Goal: Task Accomplishment & Management: Complete application form

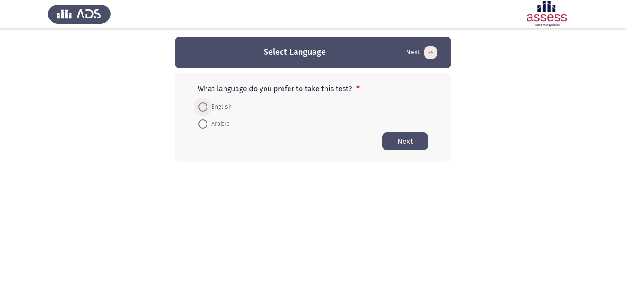
click at [228, 111] on span "English" at bounding box center [219, 106] width 24 height 11
click at [207, 111] on input "English" at bounding box center [202, 106] width 9 height 9
radio input "true"
click at [396, 145] on button "Next" at bounding box center [405, 141] width 46 height 18
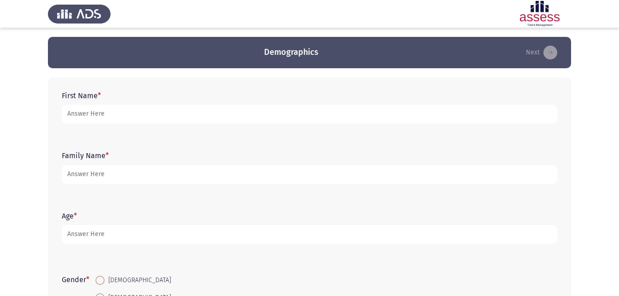
click at [334, 125] on div "First Name *" at bounding box center [309, 107] width 505 height 41
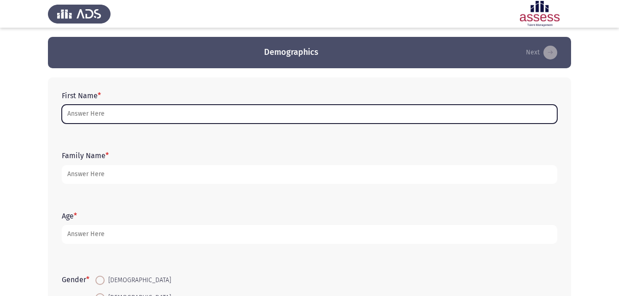
click at [333, 120] on input "First Name *" at bounding box center [309, 114] width 495 height 19
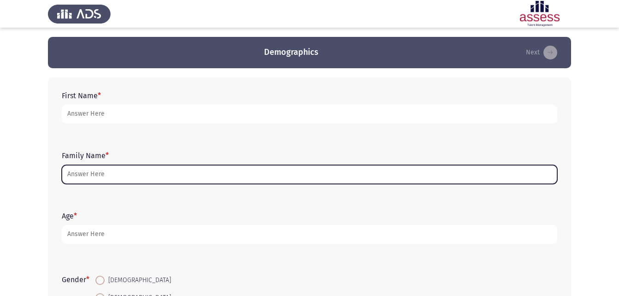
click at [218, 182] on input "Family Name *" at bounding box center [309, 174] width 495 height 19
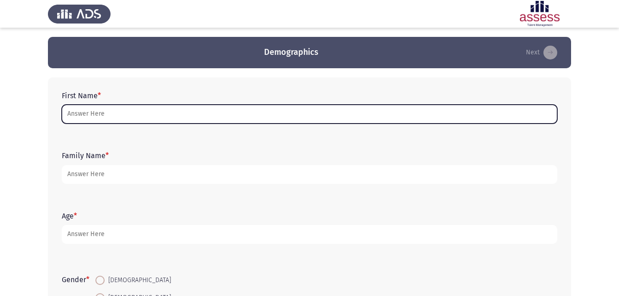
click at [172, 108] on input "First Name *" at bounding box center [309, 114] width 495 height 19
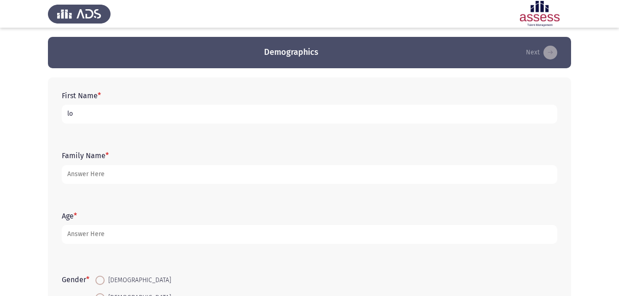
type input "l"
type input "[PERSON_NAME] El-din Abdel-[PERSON_NAME]"
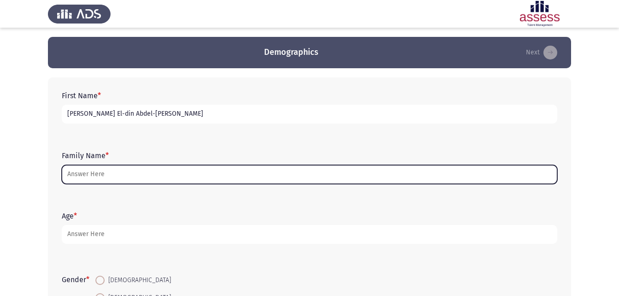
click at [147, 177] on input "Family Name *" at bounding box center [309, 174] width 495 height 19
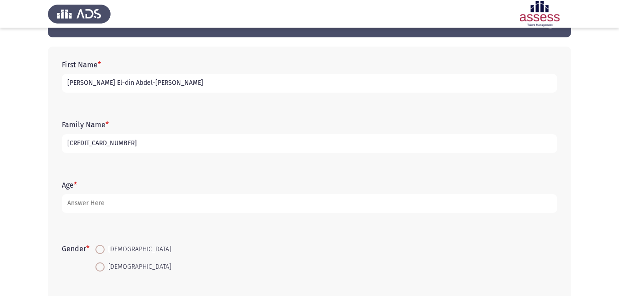
scroll to position [46, 0]
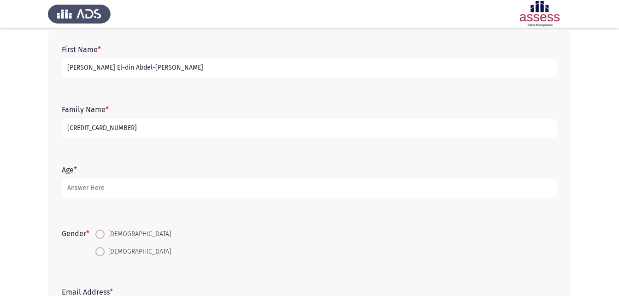
type input "[CREDIT_CARD_NUMBER]"
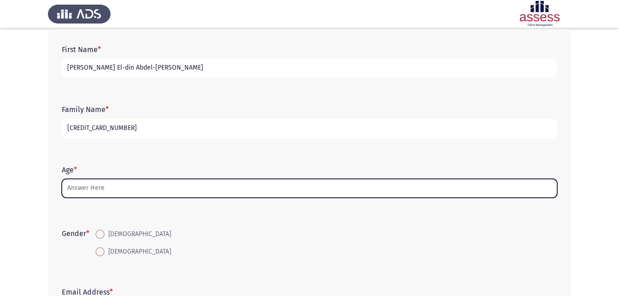
click at [148, 189] on input "Age *" at bounding box center [309, 188] width 495 height 19
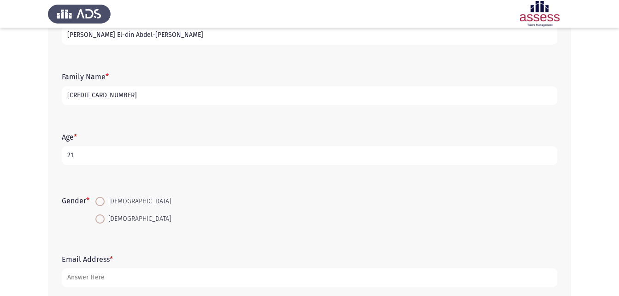
scroll to position [92, 0]
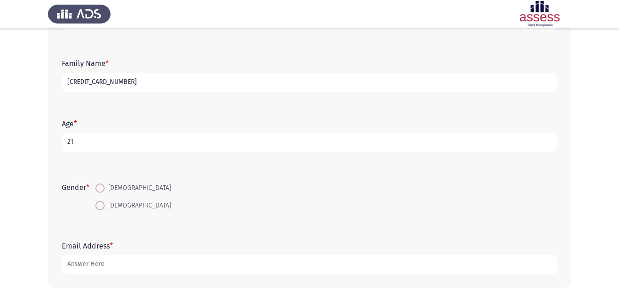
type input "21"
click at [103, 210] on span at bounding box center [99, 205] width 9 height 9
click at [103, 210] on input "[DEMOGRAPHIC_DATA]" at bounding box center [99, 205] width 9 height 9
radio input "true"
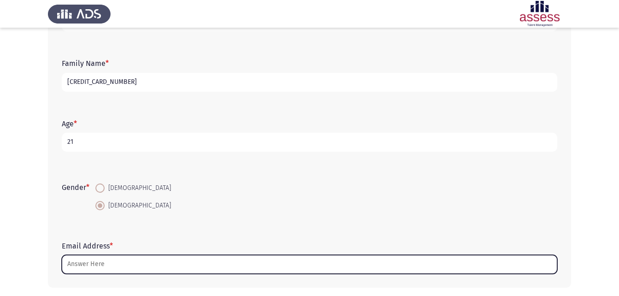
click at [94, 265] on input "Email Address *" at bounding box center [309, 264] width 495 height 19
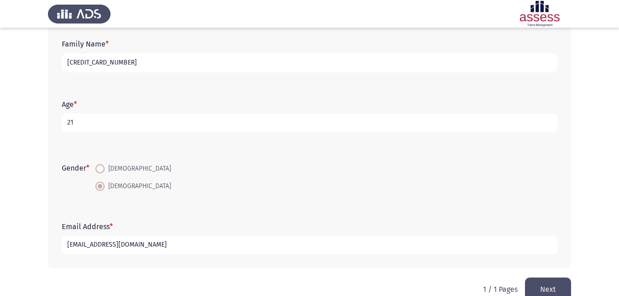
scroll to position [130, 0]
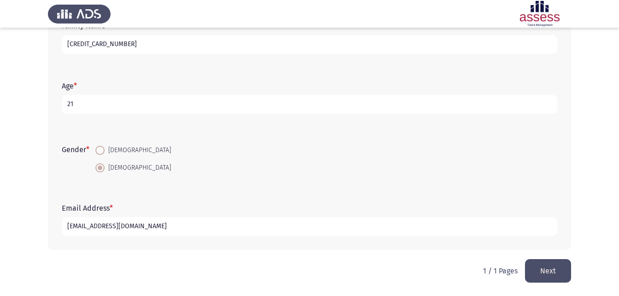
type input "[EMAIL_ADDRESS][DOMAIN_NAME]"
click at [539, 271] on button "Next" at bounding box center [548, 271] width 46 height 24
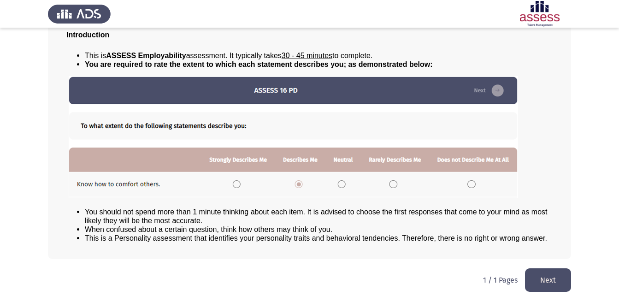
scroll to position [71, 0]
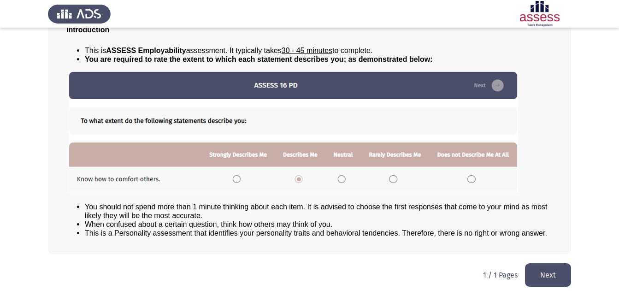
click at [554, 270] on button "Next" at bounding box center [548, 275] width 46 height 24
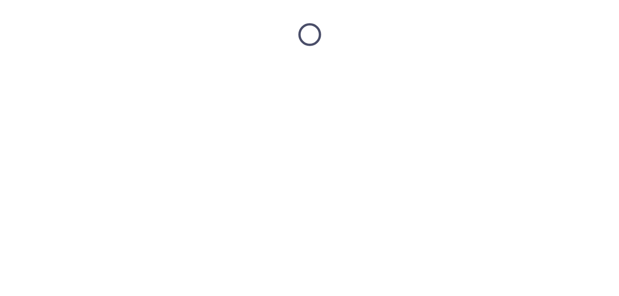
scroll to position [0, 0]
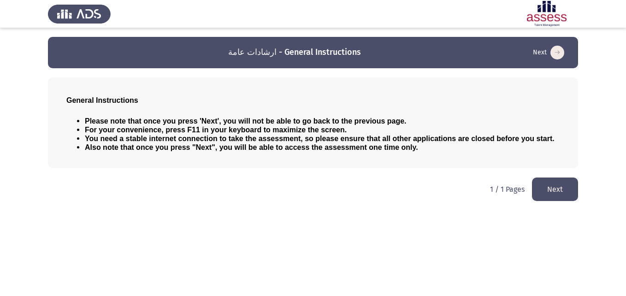
click at [553, 189] on button "Next" at bounding box center [555, 189] width 46 height 24
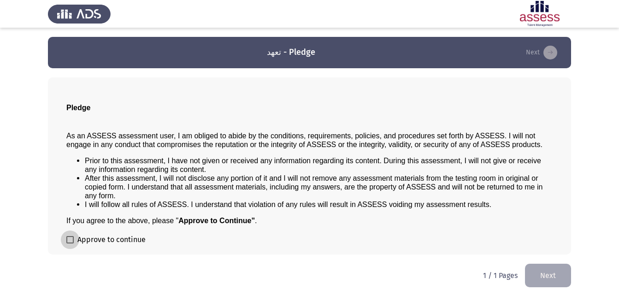
click at [73, 240] on span at bounding box center [69, 239] width 7 height 7
click at [70, 243] on input "Approve to continue" at bounding box center [70, 243] width 0 height 0
checkbox input "true"
click at [543, 273] on button "Next" at bounding box center [548, 276] width 46 height 24
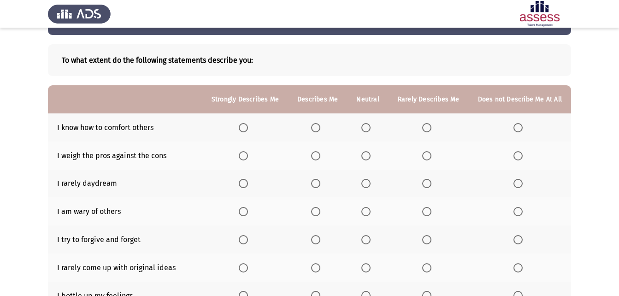
scroll to position [46, 0]
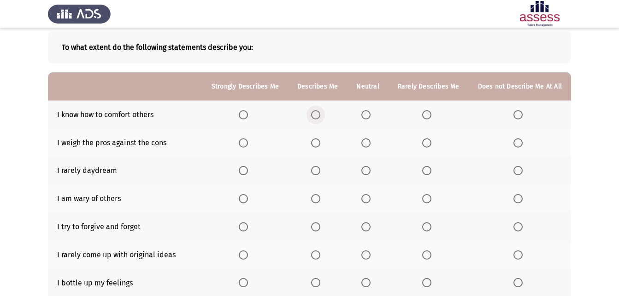
click at [318, 113] on span "Select an option" at bounding box center [315, 114] width 9 height 9
click at [318, 113] on input "Select an option" at bounding box center [315, 114] width 9 height 9
click at [318, 142] on span "Select an option" at bounding box center [315, 142] width 9 height 9
click at [318, 142] on input "Select an option" at bounding box center [315, 142] width 9 height 9
click at [429, 172] on span "Select an option" at bounding box center [426, 170] width 9 height 9
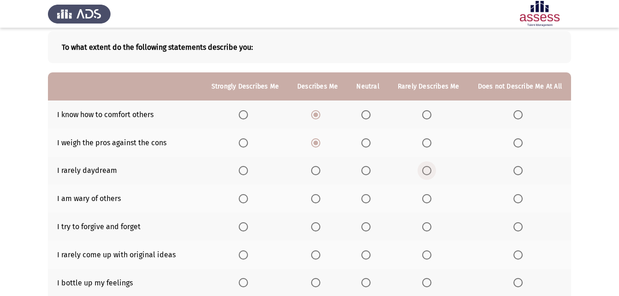
click at [429, 172] on input "Select an option" at bounding box center [426, 170] width 9 height 9
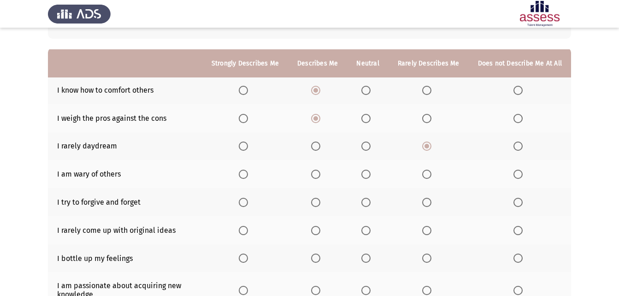
scroll to position [92, 0]
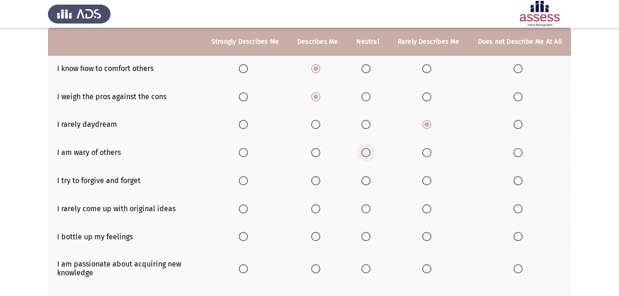
click at [369, 150] on span "Select an option" at bounding box center [365, 152] width 9 height 9
click at [369, 150] on input "Select an option" at bounding box center [365, 152] width 9 height 9
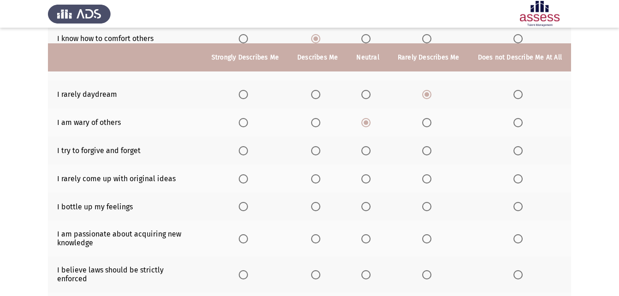
scroll to position [138, 0]
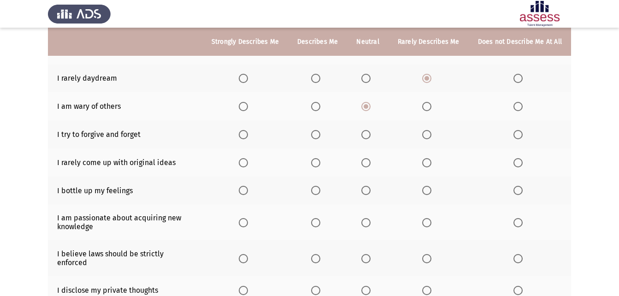
click at [318, 137] on span "Select an option" at bounding box center [315, 134] width 9 height 9
click at [318, 137] on input "Select an option" at bounding box center [315, 134] width 9 height 9
click at [518, 163] on span "Select an option" at bounding box center [517, 162] width 9 height 9
click at [518, 163] on input "Select an option" at bounding box center [517, 162] width 9 height 9
click at [317, 191] on span "Select an option" at bounding box center [315, 190] width 9 height 9
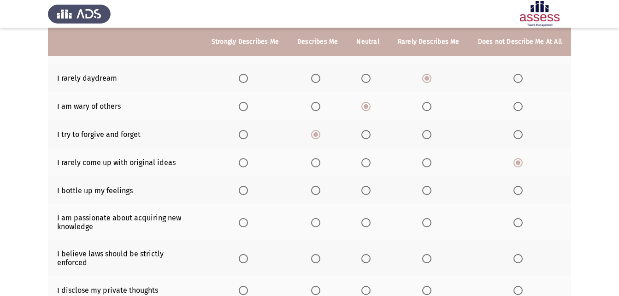
click at [317, 191] on input "Select an option" at bounding box center [315, 190] width 9 height 9
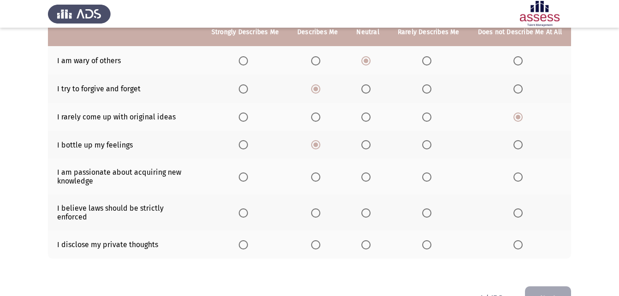
scroll to position [184, 0]
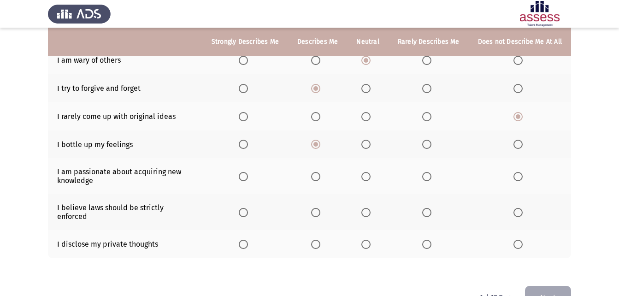
click at [248, 174] on span "Select an option" at bounding box center [243, 176] width 9 height 9
click at [248, 174] on input "Select an option" at bounding box center [243, 176] width 9 height 9
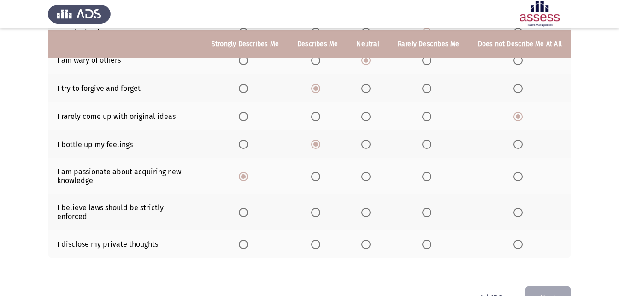
scroll to position [203, 0]
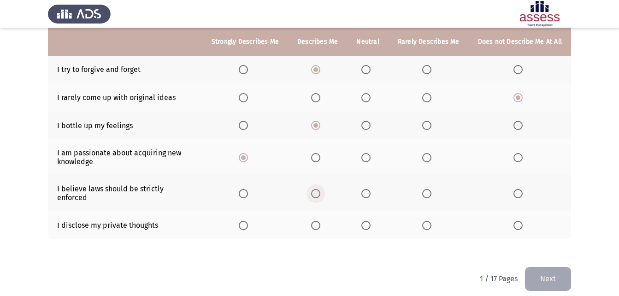
click at [318, 191] on span "Select an option" at bounding box center [315, 193] width 9 height 9
click at [318, 191] on input "Select an option" at bounding box center [315, 193] width 9 height 9
click at [426, 221] on span "Select an option" at bounding box center [426, 225] width 9 height 9
click at [426, 221] on input "Select an option" at bounding box center [426, 225] width 9 height 9
click at [538, 267] on button "Next" at bounding box center [548, 279] width 46 height 24
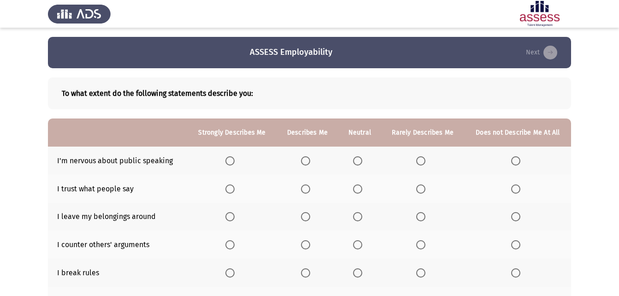
scroll to position [46, 0]
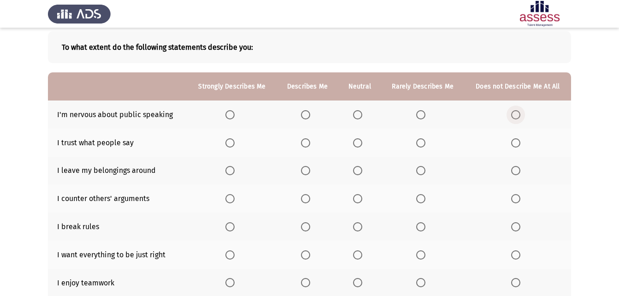
click at [518, 111] on span "Select an option" at bounding box center [515, 114] width 9 height 9
click at [518, 111] on input "Select an option" at bounding box center [515, 114] width 9 height 9
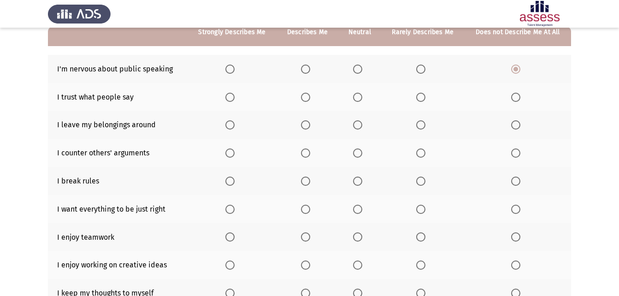
scroll to position [92, 0]
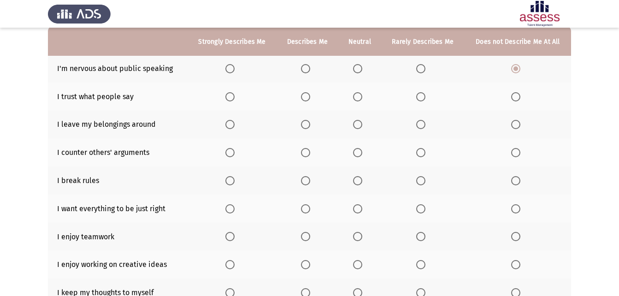
click at [417, 72] on span "Select an option" at bounding box center [420, 68] width 9 height 9
click at [417, 72] on input "Select an option" at bounding box center [420, 68] width 9 height 9
click at [354, 100] on span "Select an option" at bounding box center [357, 96] width 9 height 9
click at [354, 100] on input "Select an option" at bounding box center [357, 96] width 9 height 9
click at [424, 124] on span "Select an option" at bounding box center [420, 124] width 9 height 9
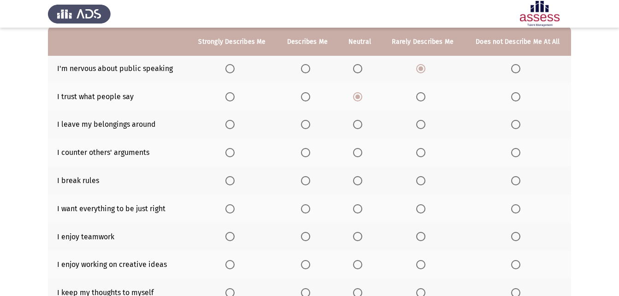
click at [424, 124] on input "Select an option" at bounding box center [420, 124] width 9 height 9
click at [234, 151] on span "Select an option" at bounding box center [229, 152] width 9 height 9
click at [234, 151] on input "Select an option" at bounding box center [229, 152] width 9 height 9
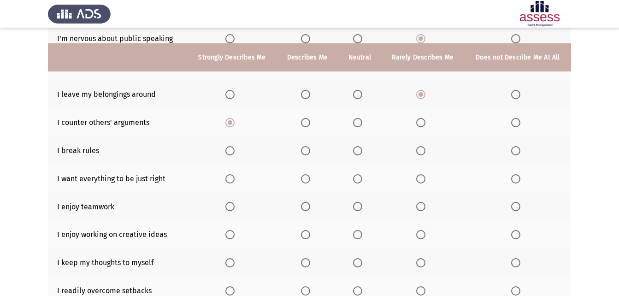
scroll to position [138, 0]
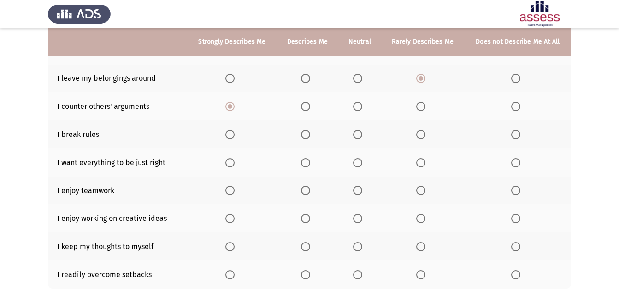
click at [425, 137] on span "Select an option" at bounding box center [420, 134] width 9 height 9
click at [425, 137] on input "Select an option" at bounding box center [420, 134] width 9 height 9
click at [230, 161] on span "Select an option" at bounding box center [229, 162] width 9 height 9
click at [230, 161] on input "Select an option" at bounding box center [229, 162] width 9 height 9
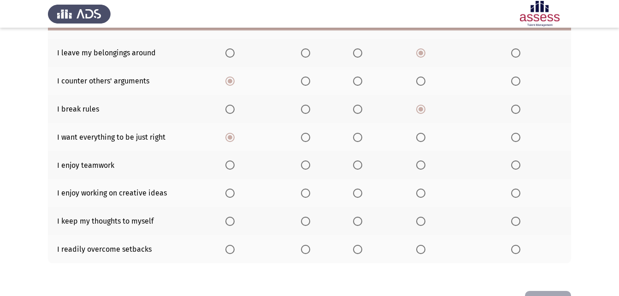
scroll to position [184, 0]
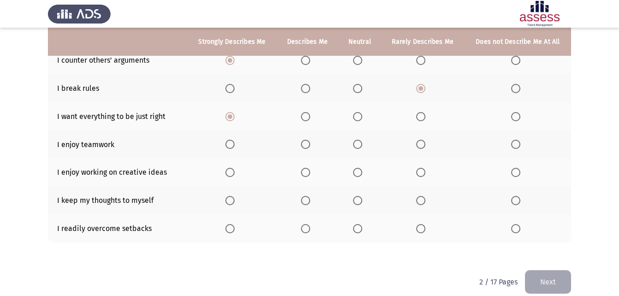
click at [237, 146] on label "Select an option" at bounding box center [231, 144] width 13 height 9
click at [235, 146] on input "Select an option" at bounding box center [229, 144] width 9 height 9
click at [227, 171] on span "Select an option" at bounding box center [229, 172] width 9 height 9
click at [227, 171] on input "Select an option" at bounding box center [229, 172] width 9 height 9
click at [305, 200] on span "Select an option" at bounding box center [305, 200] width 9 height 9
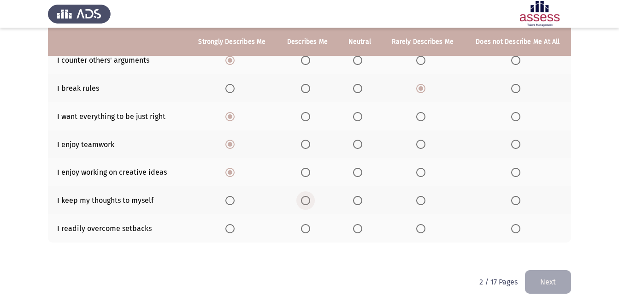
click at [305, 200] on input "Select an option" at bounding box center [305, 200] width 9 height 9
click at [306, 227] on span "Select an option" at bounding box center [305, 228] width 9 height 9
click at [306, 227] on input "Select an option" at bounding box center [305, 228] width 9 height 9
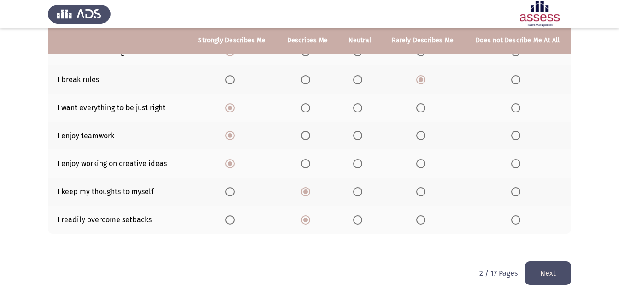
scroll to position [195, 0]
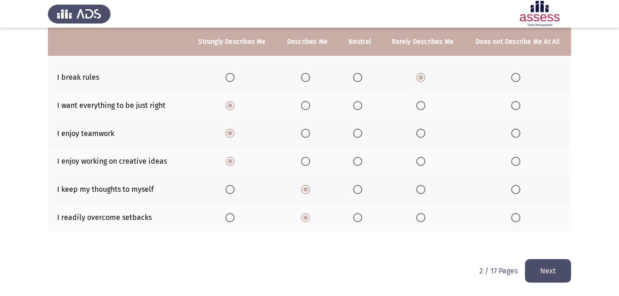
click at [230, 217] on span "Select an option" at bounding box center [229, 217] width 9 height 9
click at [230, 217] on input "Select an option" at bounding box center [229, 217] width 9 height 9
click at [306, 217] on span "Select an option" at bounding box center [305, 217] width 9 height 9
click at [306, 217] on input "Select an option" at bounding box center [305, 217] width 9 height 9
click at [548, 265] on button "Next" at bounding box center [548, 271] width 46 height 24
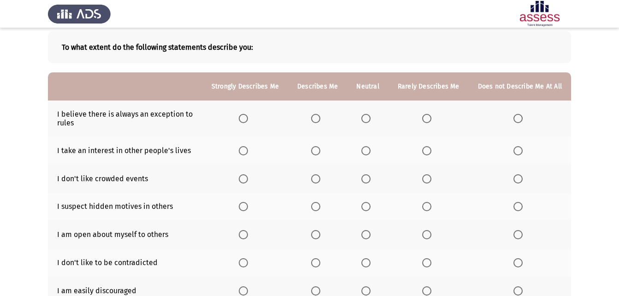
scroll to position [92, 0]
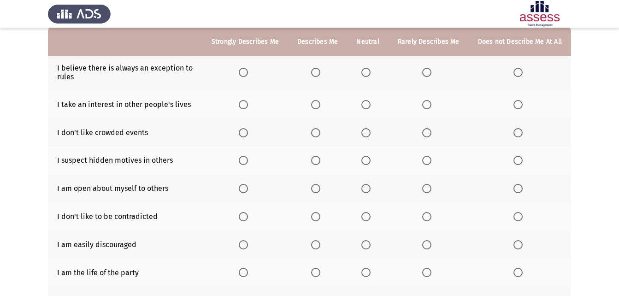
click at [316, 72] on span "Select an option" at bounding box center [316, 72] width 0 height 0
click at [319, 72] on input "Select an option" at bounding box center [315, 72] width 9 height 9
click at [371, 71] on span "Select an option" at bounding box center [365, 72] width 9 height 9
click at [371, 71] on input "Select an option" at bounding box center [365, 72] width 9 height 9
click at [427, 106] on span "Select an option" at bounding box center [426, 104] width 9 height 9
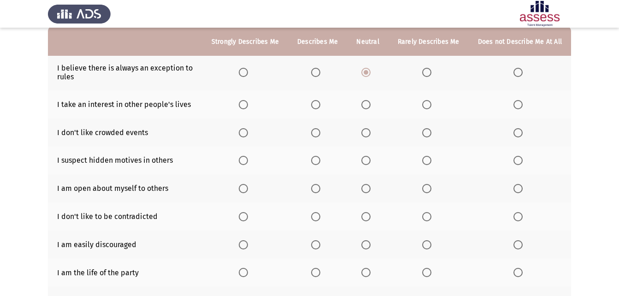
click at [427, 106] on input "Select an option" at bounding box center [426, 104] width 9 height 9
click at [368, 130] on span "Select an option" at bounding box center [365, 132] width 9 height 9
click at [368, 130] on input "Select an option" at bounding box center [365, 132] width 9 height 9
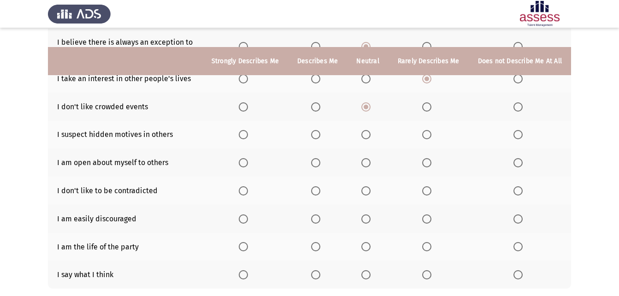
scroll to position [138, 0]
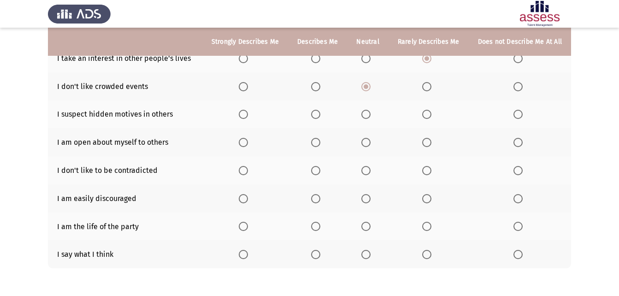
click at [371, 118] on span "Select an option" at bounding box center [365, 114] width 9 height 9
click at [371, 118] on input "Select an option" at bounding box center [365, 114] width 9 height 9
click at [369, 143] on span "Select an option" at bounding box center [365, 142] width 9 height 9
click at [369, 143] on input "Select an option" at bounding box center [365, 142] width 9 height 9
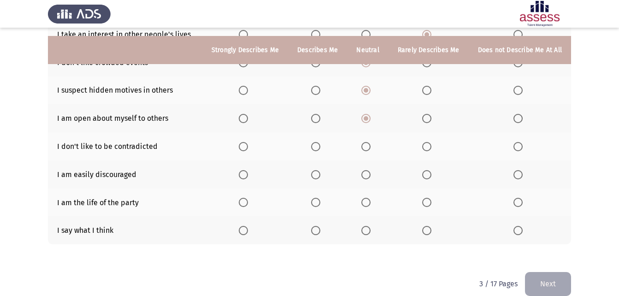
scroll to position [175, 0]
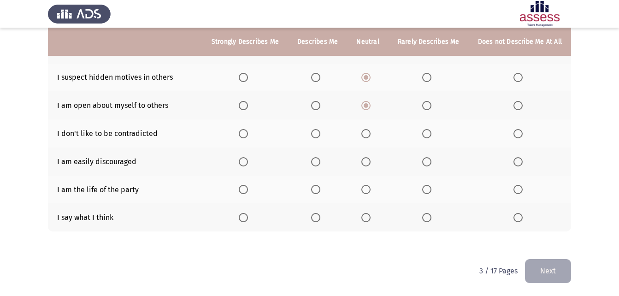
click at [431, 133] on span "Select an option" at bounding box center [426, 133] width 9 height 9
click at [431, 133] on input "Select an option" at bounding box center [426, 133] width 9 height 9
click at [430, 162] on span "Select an option" at bounding box center [426, 161] width 9 height 9
click at [430, 162] on input "Select an option" at bounding box center [426, 161] width 9 height 9
click at [371, 190] on span "Select an option" at bounding box center [365, 189] width 9 height 9
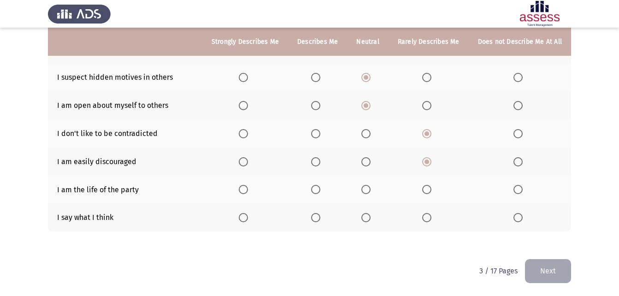
click at [371, 190] on input "Select an option" at bounding box center [365, 189] width 9 height 9
click at [368, 218] on span "Select an option" at bounding box center [365, 217] width 9 height 9
click at [368, 218] on input "Select an option" at bounding box center [365, 217] width 9 height 9
click at [548, 265] on button "Next" at bounding box center [548, 271] width 46 height 24
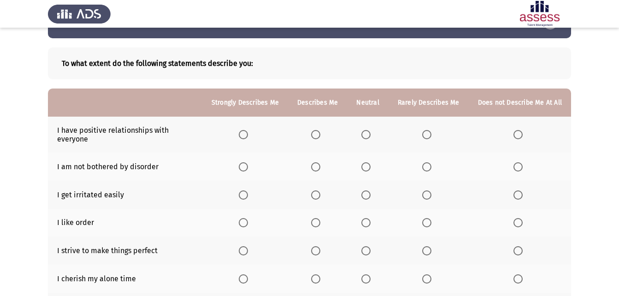
scroll to position [46, 0]
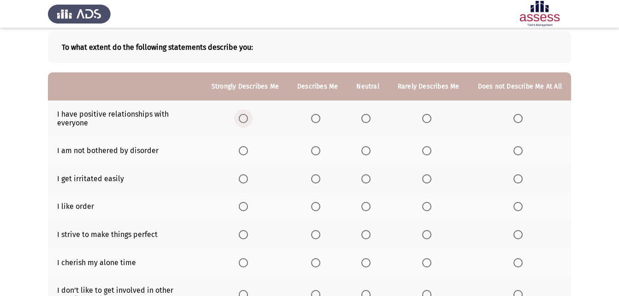
click at [248, 117] on span "Select an option" at bounding box center [243, 118] width 9 height 9
click at [248, 117] on input "Select an option" at bounding box center [243, 118] width 9 height 9
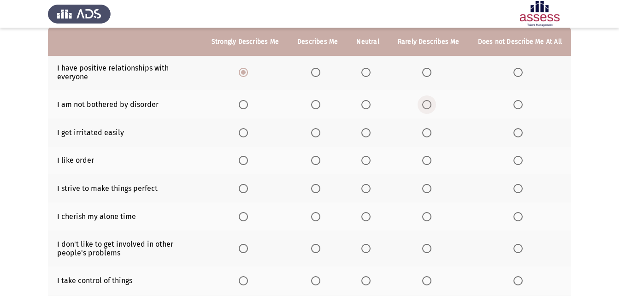
click at [430, 101] on span "Select an option" at bounding box center [426, 104] width 9 height 9
click at [430, 101] on input "Select an option" at bounding box center [426, 104] width 9 height 9
click at [431, 132] on span "Select an option" at bounding box center [426, 132] width 9 height 9
click at [431, 132] on input "Select an option" at bounding box center [426, 132] width 9 height 9
click at [521, 137] on span "Select an option" at bounding box center [517, 132] width 9 height 9
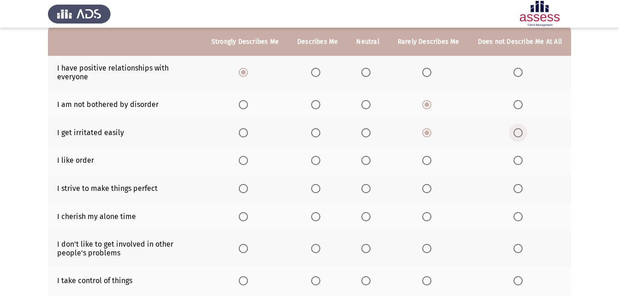
click at [521, 137] on input "Select an option" at bounding box center [517, 132] width 9 height 9
click at [316, 161] on span "Select an option" at bounding box center [315, 160] width 9 height 9
click at [316, 161] on input "Select an option" at bounding box center [315, 160] width 9 height 9
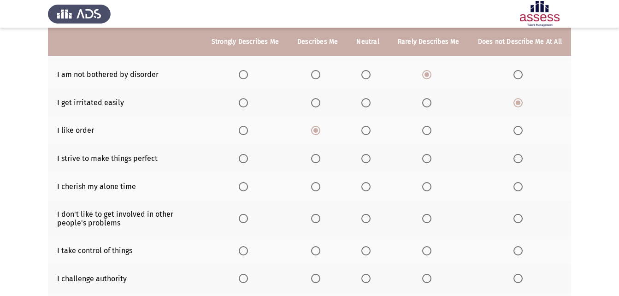
scroll to position [138, 0]
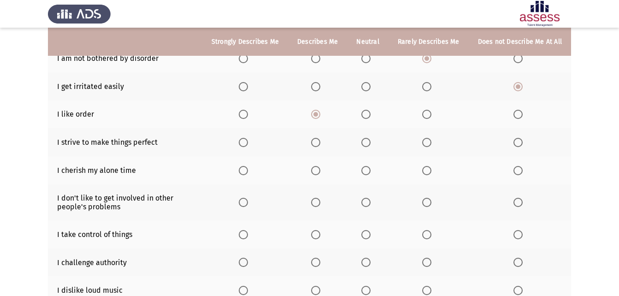
click at [248, 138] on span "Select an option" at bounding box center [243, 142] width 9 height 9
click at [248, 138] on input "Select an option" at bounding box center [243, 142] width 9 height 9
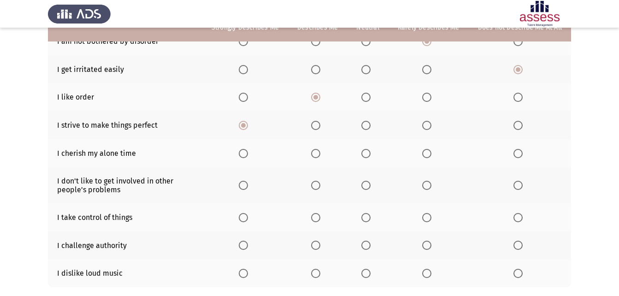
scroll to position [184, 0]
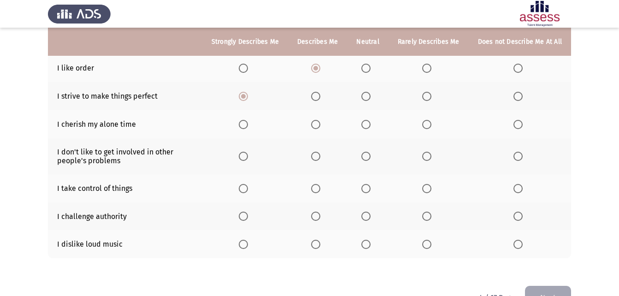
click at [370, 126] on span "Select an option" at bounding box center [365, 124] width 9 height 9
click at [370, 126] on input "Select an option" at bounding box center [365, 124] width 9 height 9
click at [371, 156] on span "Select an option" at bounding box center [365, 156] width 9 height 9
click at [371, 156] on input "Select an option" at bounding box center [365, 156] width 9 height 9
click at [317, 190] on span "Select an option" at bounding box center [315, 188] width 9 height 9
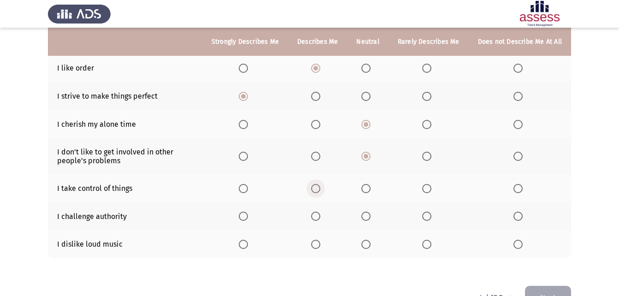
click at [317, 190] on input "Select an option" at bounding box center [315, 188] width 9 height 9
click at [428, 216] on span "Select an option" at bounding box center [426, 216] width 9 height 9
click at [428, 216] on input "Select an option" at bounding box center [426, 216] width 9 height 9
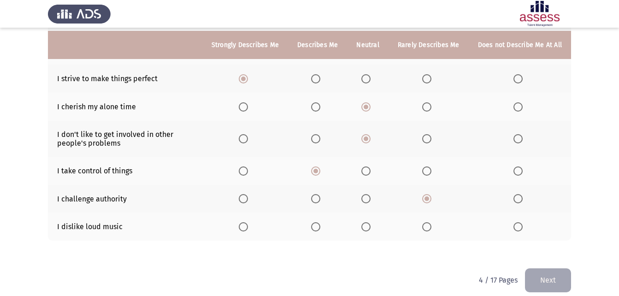
scroll to position [211, 0]
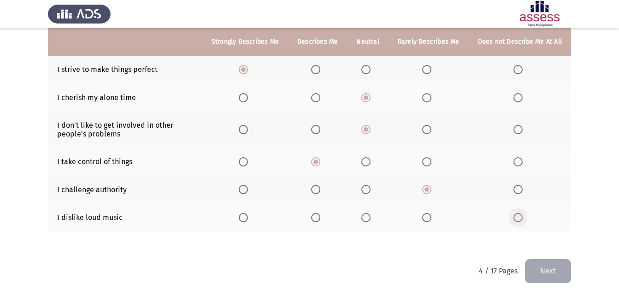
click at [519, 216] on span "Select an option" at bounding box center [517, 217] width 9 height 9
click at [519, 216] on input "Select an option" at bounding box center [517, 217] width 9 height 9
click at [552, 268] on button "Next" at bounding box center [548, 271] width 46 height 24
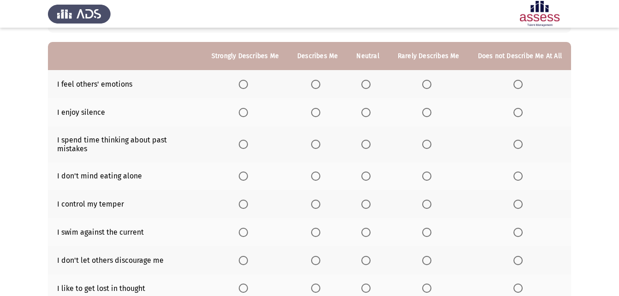
scroll to position [92, 0]
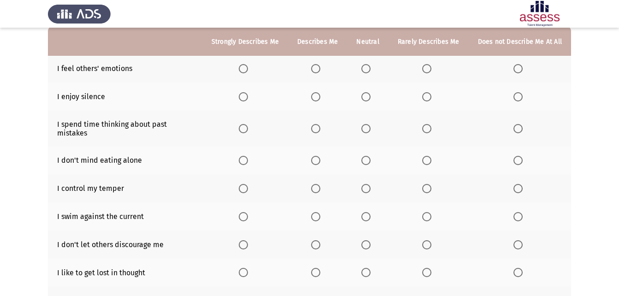
click at [246, 71] on span "Select an option" at bounding box center [243, 68] width 9 height 9
click at [246, 71] on input "Select an option" at bounding box center [243, 68] width 9 height 9
click at [320, 99] on span "Select an option" at bounding box center [315, 96] width 9 height 9
click at [320, 99] on input "Select an option" at bounding box center [315, 96] width 9 height 9
click at [320, 124] on span "Select an option" at bounding box center [315, 128] width 9 height 9
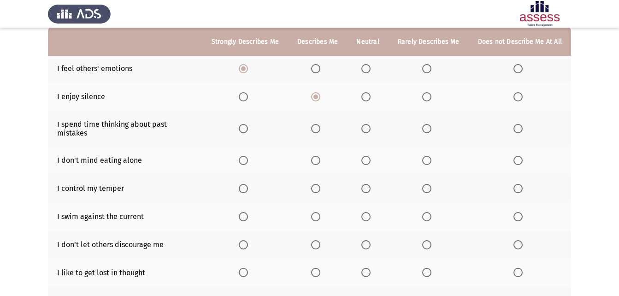
click at [320, 124] on input "Select an option" at bounding box center [315, 128] width 9 height 9
click at [247, 156] on span "Select an option" at bounding box center [243, 160] width 9 height 9
click at [247, 156] on input "Select an option" at bounding box center [243, 160] width 9 height 9
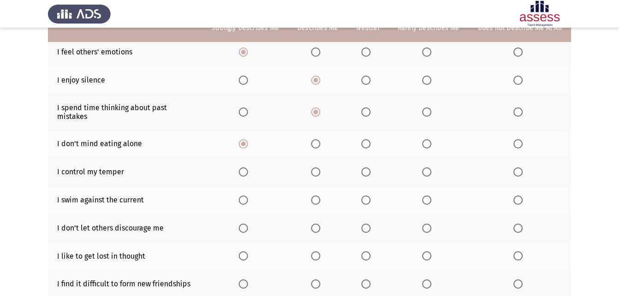
scroll to position [138, 0]
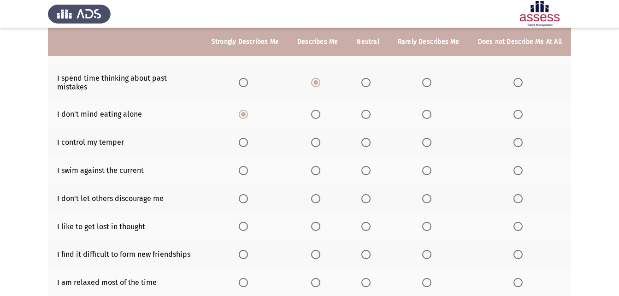
click at [248, 138] on span "Select an option" at bounding box center [243, 142] width 9 height 9
click at [248, 138] on input "Select an option" at bounding box center [243, 142] width 9 height 9
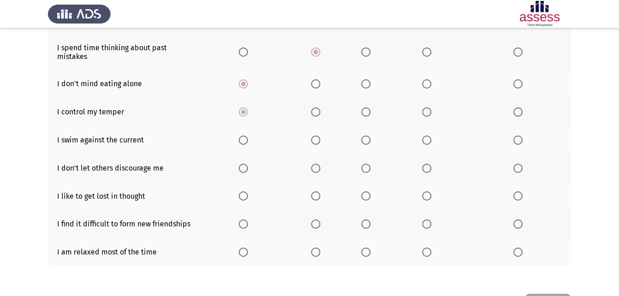
scroll to position [184, 0]
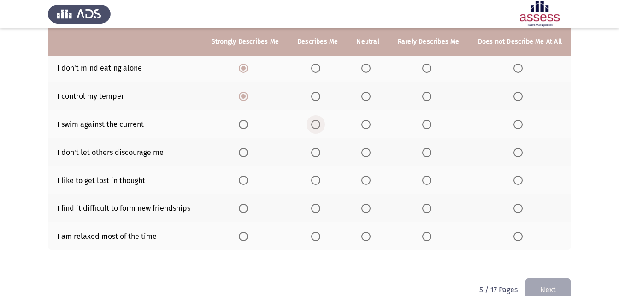
click at [317, 120] on span "Select an option" at bounding box center [315, 124] width 9 height 9
click at [317, 120] on input "Select an option" at bounding box center [315, 124] width 9 height 9
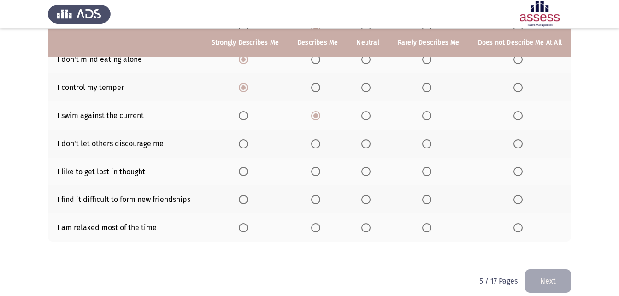
scroll to position [195, 0]
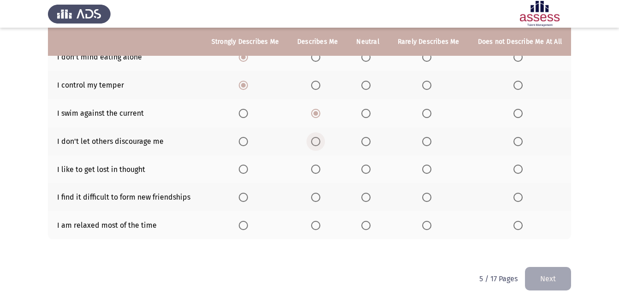
click at [317, 137] on span "Select an option" at bounding box center [315, 141] width 9 height 9
click at [317, 137] on input "Select an option" at bounding box center [315, 141] width 9 height 9
click at [248, 165] on span "Select an option" at bounding box center [243, 169] width 9 height 9
click at [248, 165] on input "Select an option" at bounding box center [243, 169] width 9 height 9
click at [318, 193] on span "Select an option" at bounding box center [315, 197] width 9 height 9
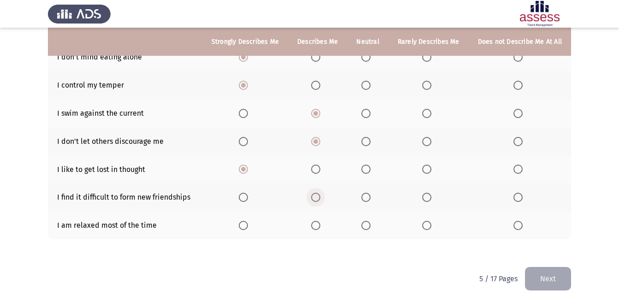
click at [318, 193] on input "Select an option" at bounding box center [315, 197] width 9 height 9
click at [371, 193] on span "Select an option" at bounding box center [365, 197] width 9 height 9
click at [371, 193] on input "Select an option" at bounding box center [365, 197] width 9 height 9
click at [320, 221] on span "Select an option" at bounding box center [315, 225] width 9 height 9
click at [320, 221] on input "Select an option" at bounding box center [315, 225] width 9 height 9
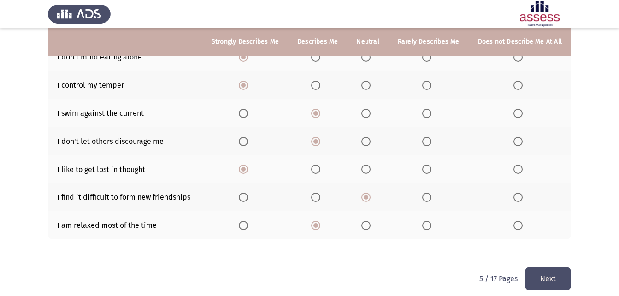
click at [550, 268] on button "Next" at bounding box center [548, 279] width 46 height 24
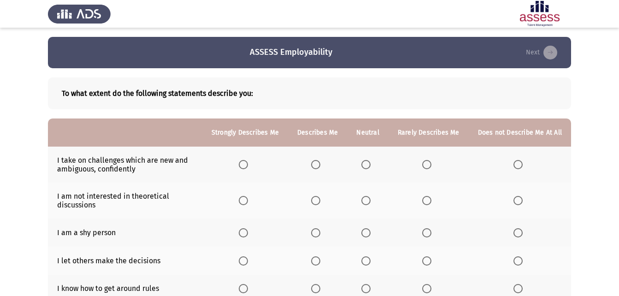
scroll to position [46, 0]
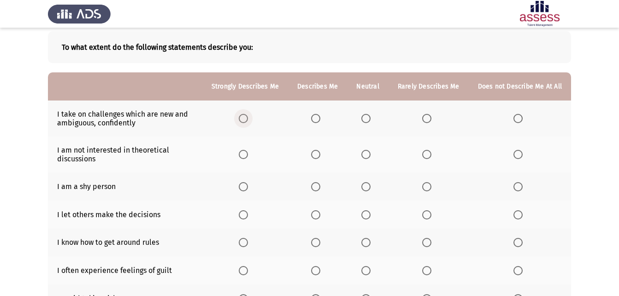
click at [248, 117] on span "Select an option" at bounding box center [243, 118] width 9 height 9
click at [248, 117] on input "Select an option" at bounding box center [243, 118] width 9 height 9
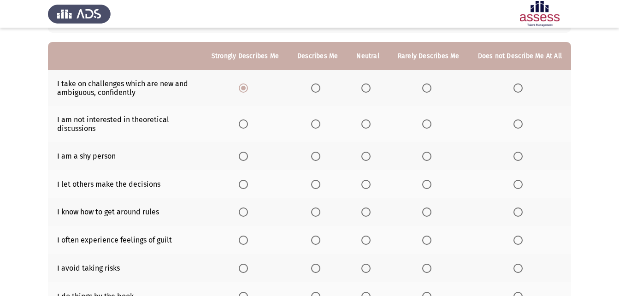
scroll to position [92, 0]
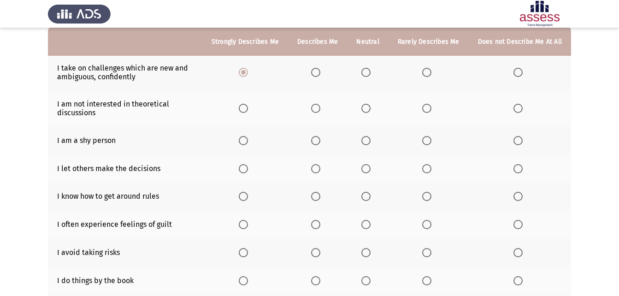
click at [518, 105] on span "Select an option" at bounding box center [517, 108] width 9 height 9
click at [518, 105] on input "Select an option" at bounding box center [517, 108] width 9 height 9
click at [371, 141] on span "Select an option" at bounding box center [365, 140] width 9 height 9
click at [371, 141] on input "Select an option" at bounding box center [365, 140] width 9 height 9
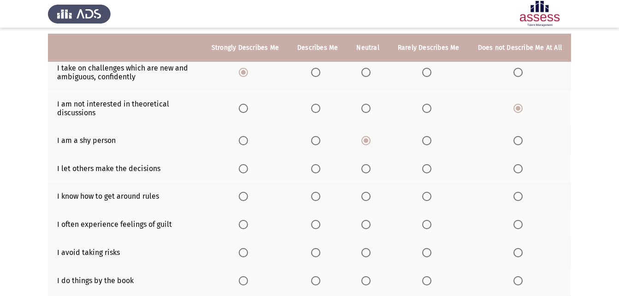
scroll to position [138, 0]
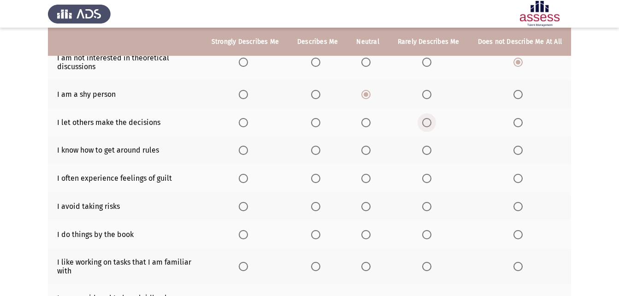
click at [431, 124] on span "Select an option" at bounding box center [426, 122] width 9 height 9
click at [431, 124] on input "Select an option" at bounding box center [426, 122] width 9 height 9
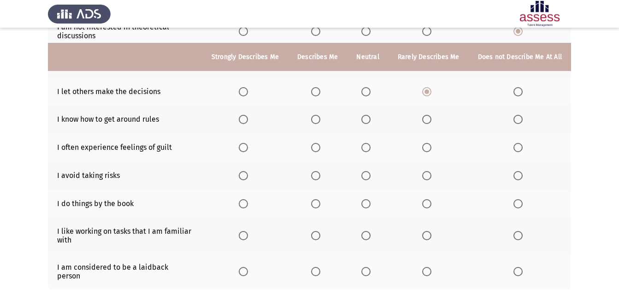
scroll to position [184, 0]
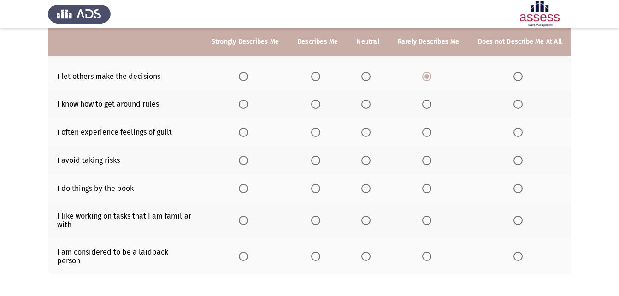
click at [371, 105] on span "Select an option" at bounding box center [365, 104] width 9 height 9
click at [371, 105] on input "Select an option" at bounding box center [365, 104] width 9 height 9
click at [320, 132] on span "Select an option" at bounding box center [315, 132] width 9 height 9
click at [320, 132] on input "Select an option" at bounding box center [315, 132] width 9 height 9
click at [427, 158] on span "Select an option" at bounding box center [426, 160] width 9 height 9
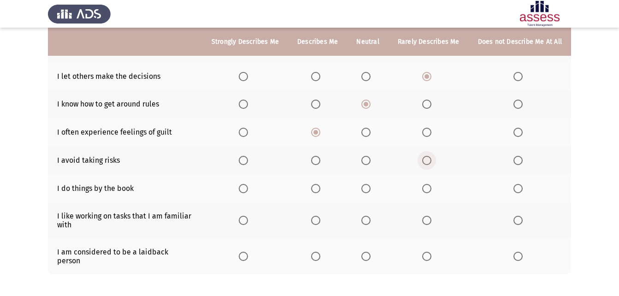
click at [427, 158] on input "Select an option" at bounding box center [426, 160] width 9 height 9
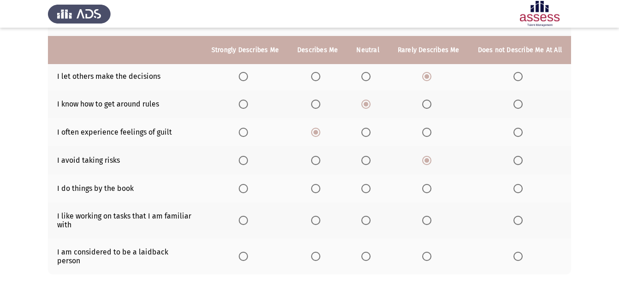
scroll to position [219, 0]
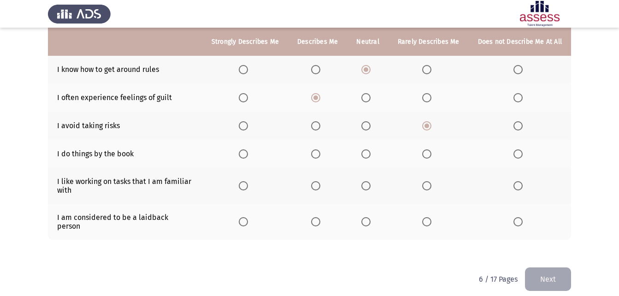
click at [370, 149] on span "Select an option" at bounding box center [365, 153] width 9 height 9
click at [370, 149] on input "Select an option" at bounding box center [365, 153] width 9 height 9
click at [368, 183] on span "Select an option" at bounding box center [365, 185] width 9 height 9
click at [368, 183] on input "Select an option" at bounding box center [365, 185] width 9 height 9
click at [318, 217] on span "Select an option" at bounding box center [315, 221] width 9 height 9
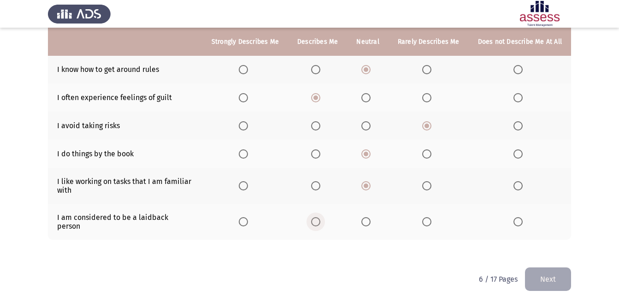
click at [318, 217] on input "Select an option" at bounding box center [315, 221] width 9 height 9
click at [560, 271] on button "Next" at bounding box center [548, 279] width 46 height 24
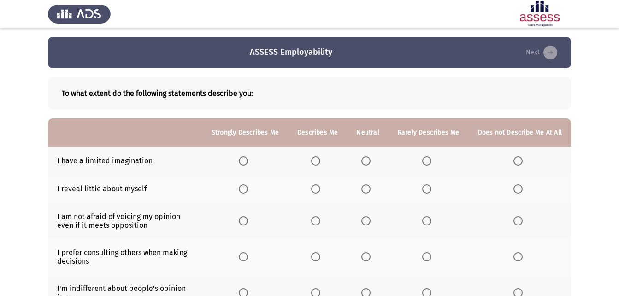
scroll to position [46, 0]
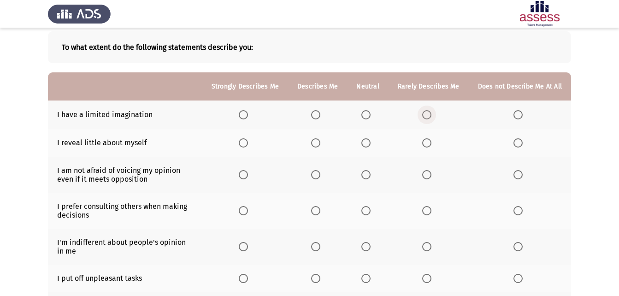
click at [424, 111] on span "Select an option" at bounding box center [426, 114] width 9 height 9
click at [424, 111] on input "Select an option" at bounding box center [426, 114] width 9 height 9
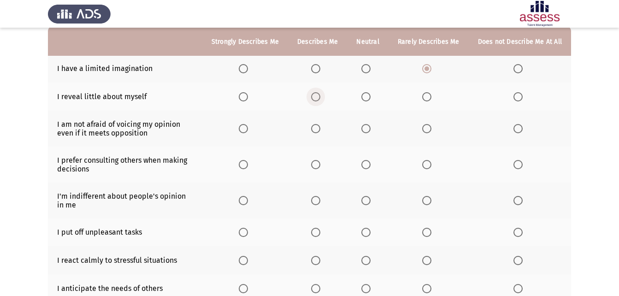
click at [320, 94] on span "Select an option" at bounding box center [315, 96] width 9 height 9
click at [320, 94] on input "Select an option" at bounding box center [315, 96] width 9 height 9
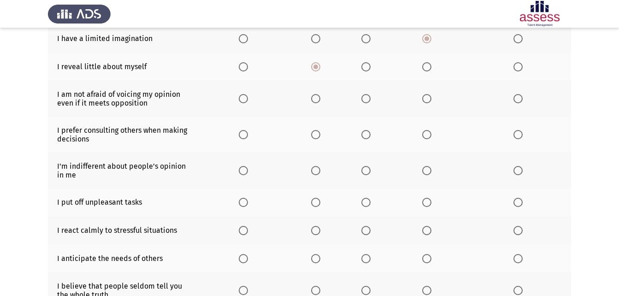
scroll to position [138, 0]
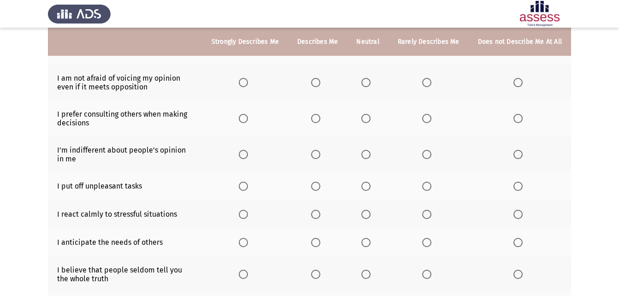
click at [318, 84] on span "Select an option" at bounding box center [315, 82] width 9 height 9
click at [318, 84] on input "Select an option" at bounding box center [315, 82] width 9 height 9
click at [319, 121] on span "Select an option" at bounding box center [315, 118] width 9 height 9
click at [319, 121] on input "Select an option" at bounding box center [315, 118] width 9 height 9
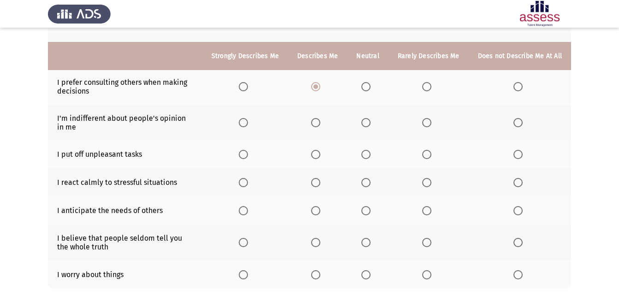
scroll to position [184, 0]
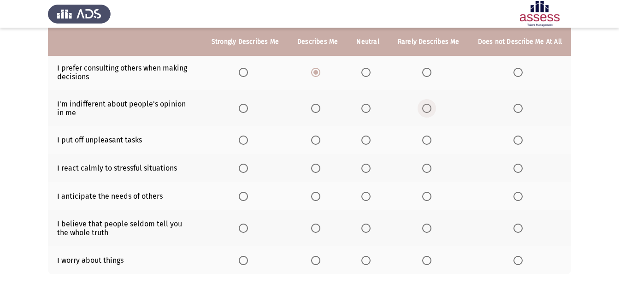
click at [428, 107] on span "Select an option" at bounding box center [426, 108] width 9 height 9
click at [428, 107] on input "Select an option" at bounding box center [426, 108] width 9 height 9
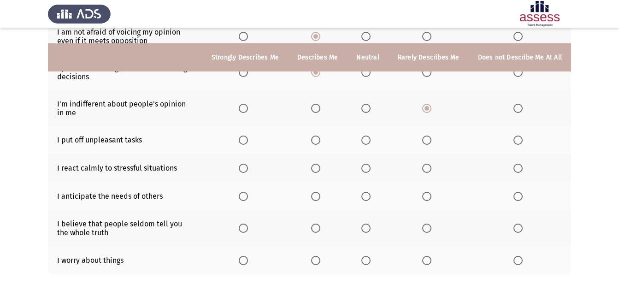
scroll to position [227, 0]
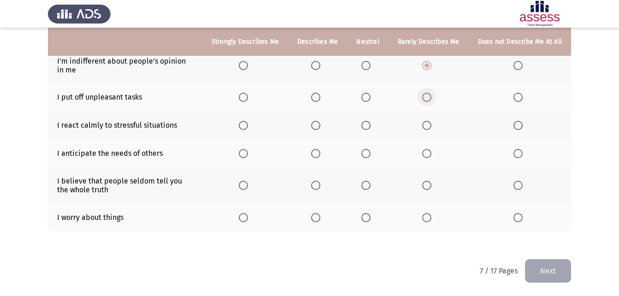
click at [431, 100] on span "Select an option" at bounding box center [426, 97] width 9 height 9
click at [431, 100] on input "Select an option" at bounding box center [426, 97] width 9 height 9
click at [320, 125] on span "Select an option" at bounding box center [315, 125] width 9 height 9
click at [320, 125] on input "Select an option" at bounding box center [315, 125] width 9 height 9
click at [248, 151] on span "Select an option" at bounding box center [243, 153] width 9 height 9
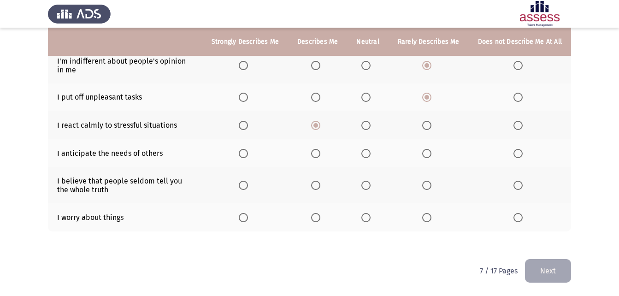
click at [248, 151] on input "Select an option" at bounding box center [243, 153] width 9 height 9
click at [431, 184] on span "Select an option" at bounding box center [426, 185] width 9 height 9
click at [431, 184] on input "Select an option" at bounding box center [426, 185] width 9 height 9
click at [318, 216] on span "Select an option" at bounding box center [315, 217] width 9 height 9
click at [318, 216] on input "Select an option" at bounding box center [315, 217] width 9 height 9
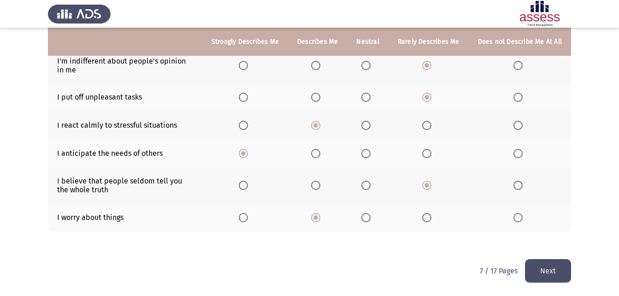
click at [552, 269] on button "Next" at bounding box center [548, 271] width 46 height 24
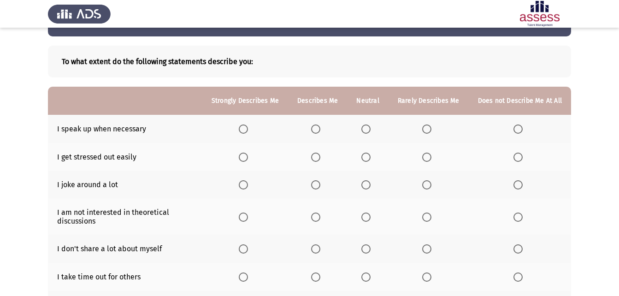
scroll to position [46, 0]
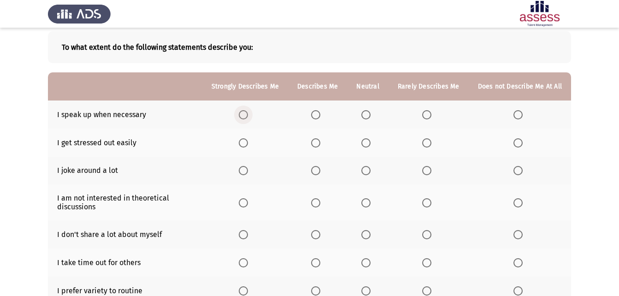
click at [248, 115] on span "Select an option" at bounding box center [243, 114] width 9 height 9
click at [248, 115] on input "Select an option" at bounding box center [243, 114] width 9 height 9
click at [367, 138] on span "Select an option" at bounding box center [365, 142] width 9 height 9
click at [367, 138] on input "Select an option" at bounding box center [365, 142] width 9 height 9
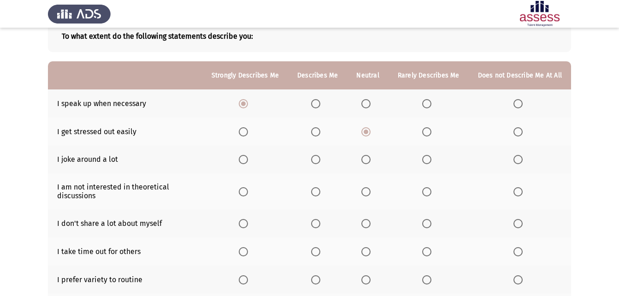
scroll to position [92, 0]
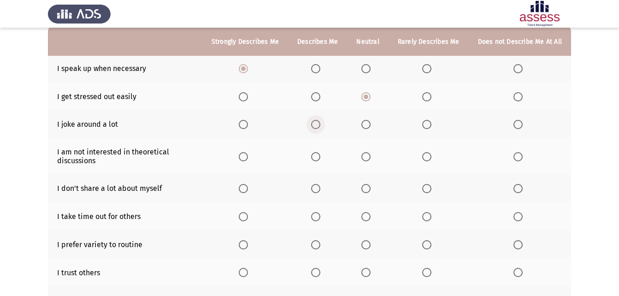
click at [320, 124] on span "Select an option" at bounding box center [315, 124] width 9 height 9
click at [320, 124] on input "Select an option" at bounding box center [315, 124] width 9 height 9
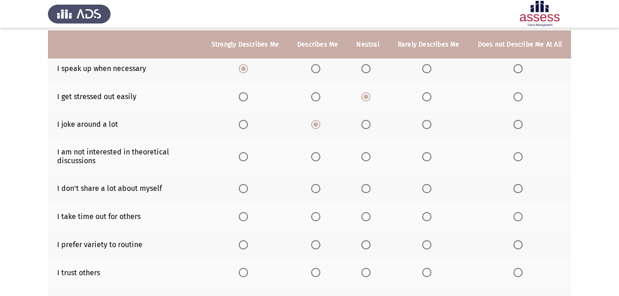
scroll to position [138, 0]
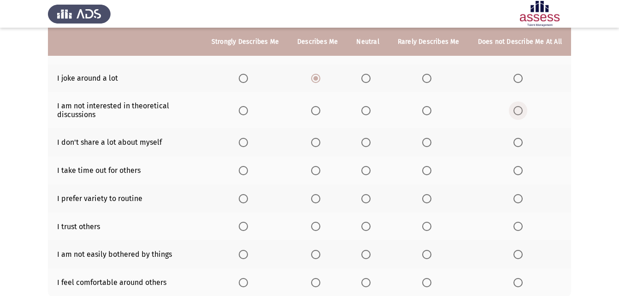
click at [517, 112] on span "Select an option" at bounding box center [517, 110] width 9 height 9
click at [517, 112] on input "Select an option" at bounding box center [517, 110] width 9 height 9
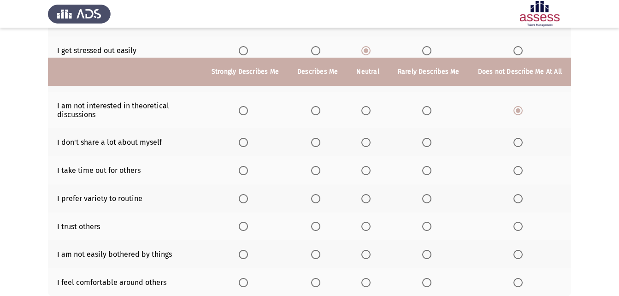
scroll to position [184, 0]
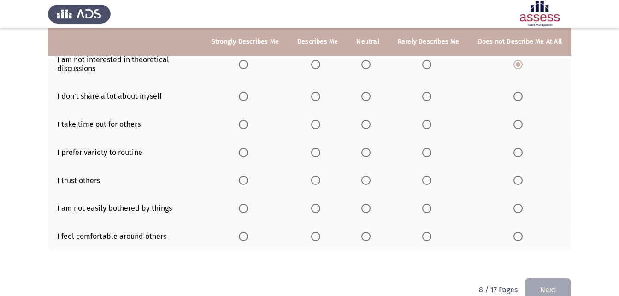
click at [318, 94] on span "Select an option" at bounding box center [315, 96] width 9 height 9
click at [318, 94] on input "Select an option" at bounding box center [315, 96] width 9 height 9
click at [320, 124] on span "Select an option" at bounding box center [315, 124] width 9 height 9
click at [320, 124] on input "Select an option" at bounding box center [315, 124] width 9 height 9
click at [248, 154] on span "Select an option" at bounding box center [243, 152] width 9 height 9
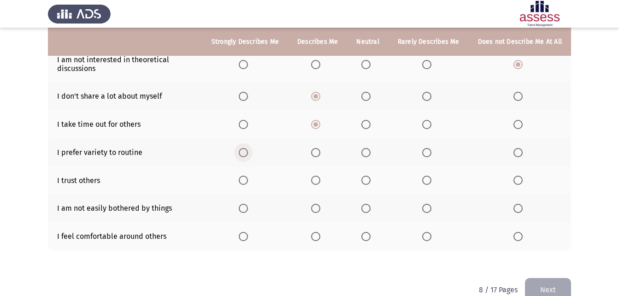
click at [248, 154] on input "Select an option" at bounding box center [243, 152] width 9 height 9
click at [369, 182] on span "Select an option" at bounding box center [365, 180] width 9 height 9
click at [369, 182] on input "Select an option" at bounding box center [365, 180] width 9 height 9
click at [319, 211] on span "Select an option" at bounding box center [315, 208] width 9 height 9
click at [319, 211] on input "Select an option" at bounding box center [315, 208] width 9 height 9
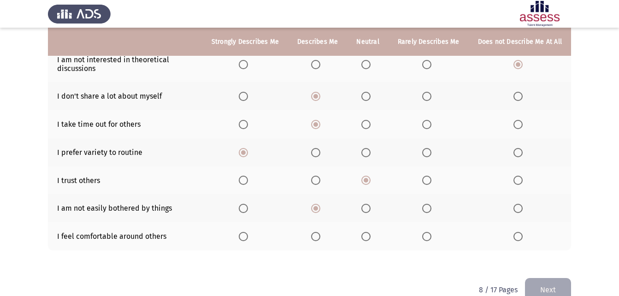
click at [320, 236] on span "Select an option" at bounding box center [315, 236] width 9 height 9
click at [320, 236] on input "Select an option" at bounding box center [315, 236] width 9 height 9
click at [554, 287] on button "Next" at bounding box center [548, 290] width 46 height 24
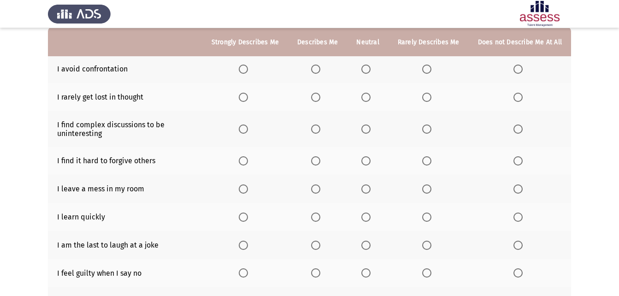
scroll to position [92, 0]
click at [427, 66] on span "Select an option" at bounding box center [426, 68] width 9 height 9
click at [427, 66] on input "Select an option" at bounding box center [426, 68] width 9 height 9
click at [521, 94] on span "Select an option" at bounding box center [517, 96] width 9 height 9
click at [521, 94] on input "Select an option" at bounding box center [517, 96] width 9 height 9
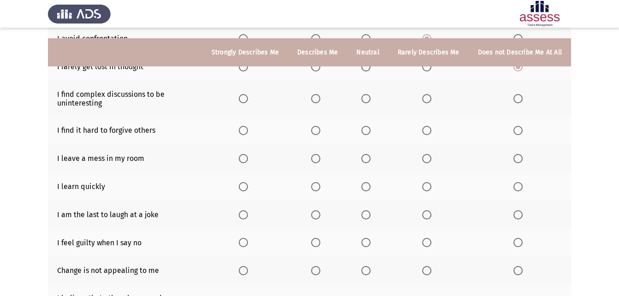
scroll to position [138, 0]
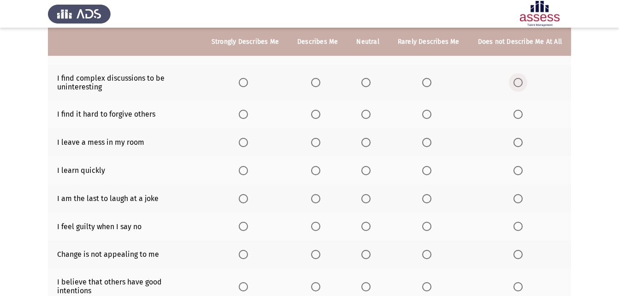
click at [517, 83] on span "Select an option" at bounding box center [517, 82] width 9 height 9
click at [517, 83] on input "Select an option" at bounding box center [517, 82] width 9 height 9
click at [320, 113] on span "Select an option" at bounding box center [315, 114] width 9 height 9
click at [320, 113] on input "Select an option" at bounding box center [315, 114] width 9 height 9
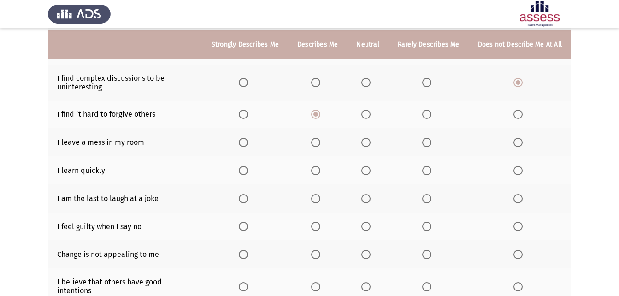
scroll to position [184, 0]
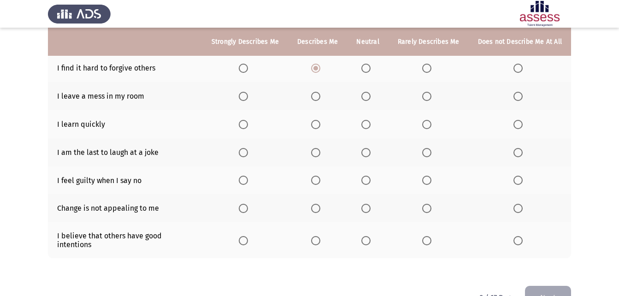
click at [368, 67] on span "Select an option" at bounding box center [365, 68] width 9 height 9
click at [368, 67] on input "Select an option" at bounding box center [365, 68] width 9 height 9
click at [427, 93] on span "Select an option" at bounding box center [426, 96] width 9 height 9
click at [427, 93] on input "Select an option" at bounding box center [426, 96] width 9 height 9
click at [318, 124] on span "Select an option" at bounding box center [315, 124] width 9 height 9
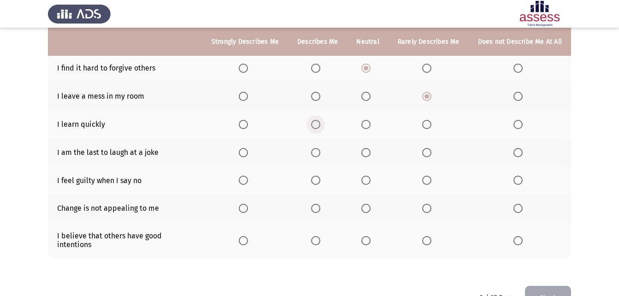
click at [318, 124] on input "Select an option" at bounding box center [315, 124] width 9 height 9
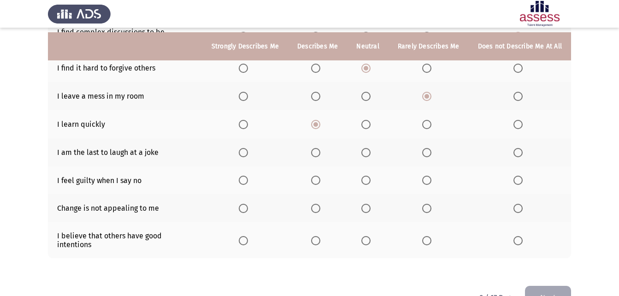
scroll to position [203, 0]
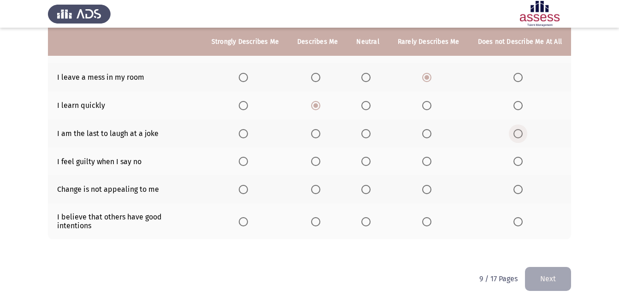
click at [519, 137] on span "Select an option" at bounding box center [517, 133] width 9 height 9
click at [519, 137] on input "Select an option" at bounding box center [517, 133] width 9 height 9
click at [366, 161] on span "Select an option" at bounding box center [365, 161] width 9 height 9
click at [366, 161] on input "Select an option" at bounding box center [365, 161] width 9 height 9
click at [429, 185] on span "Select an option" at bounding box center [426, 189] width 9 height 9
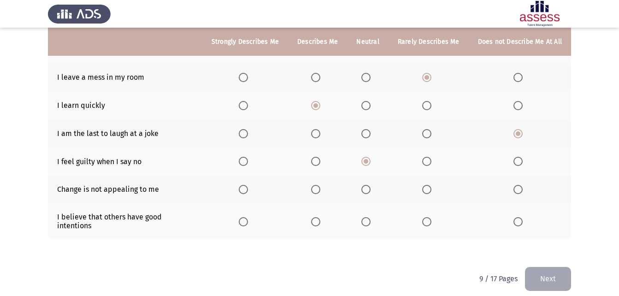
click at [429, 185] on input "Select an option" at bounding box center [426, 189] width 9 height 9
click at [371, 219] on span "Select an option" at bounding box center [365, 221] width 9 height 9
click at [371, 219] on input "Select an option" at bounding box center [365, 221] width 9 height 9
click at [554, 268] on button "Next" at bounding box center [548, 279] width 46 height 24
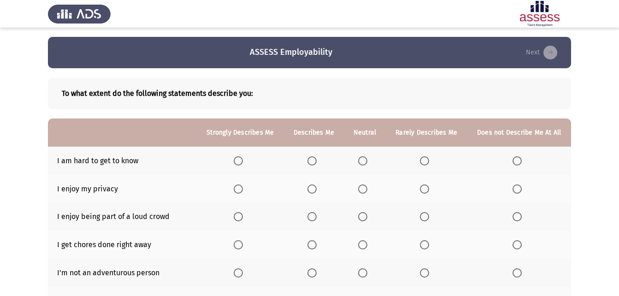
scroll to position [46, 0]
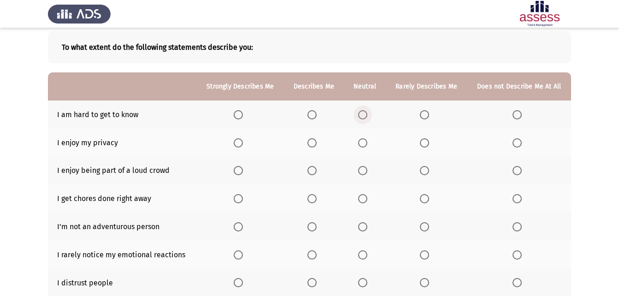
click at [367, 116] on span "Select an option" at bounding box center [362, 114] width 9 height 9
click at [367, 116] on input "Select an option" at bounding box center [362, 114] width 9 height 9
click at [360, 142] on span "Select an option" at bounding box center [362, 142] width 9 height 9
click at [360, 142] on input "Select an option" at bounding box center [362, 142] width 9 height 9
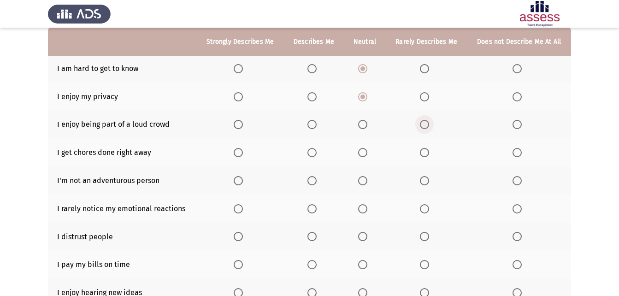
click at [427, 123] on span "Select an option" at bounding box center [424, 124] width 9 height 9
click at [427, 123] on input "Select an option" at bounding box center [424, 124] width 9 height 9
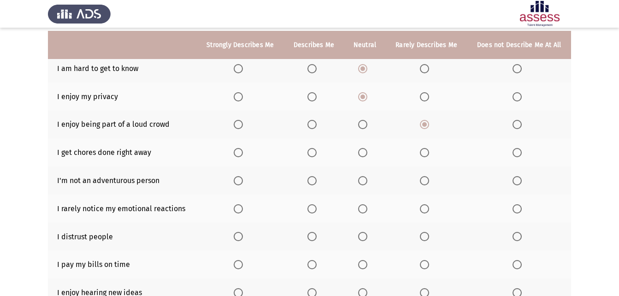
scroll to position [138, 0]
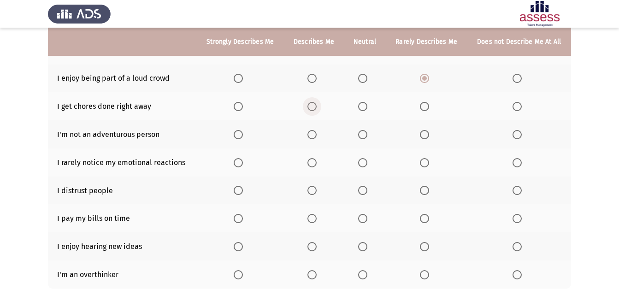
click at [312, 105] on span "Select an option" at bounding box center [311, 106] width 9 height 9
click at [312, 105] on input "Select an option" at bounding box center [311, 106] width 9 height 9
click at [427, 132] on span "Select an option" at bounding box center [424, 134] width 9 height 9
click at [427, 132] on input "Select an option" at bounding box center [424, 134] width 9 height 9
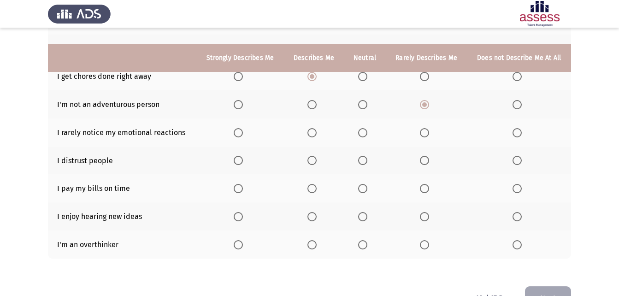
scroll to position [184, 0]
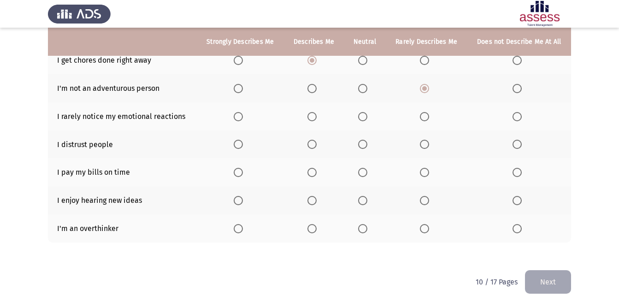
click at [426, 115] on span "Select an option" at bounding box center [424, 116] width 9 height 9
click at [426, 115] on input "Select an option" at bounding box center [424, 116] width 9 height 9
click at [427, 141] on span "Select an option" at bounding box center [424, 144] width 9 height 9
click at [427, 141] on input "Select an option" at bounding box center [424, 144] width 9 height 9
click at [311, 170] on span "Select an option" at bounding box center [311, 172] width 9 height 9
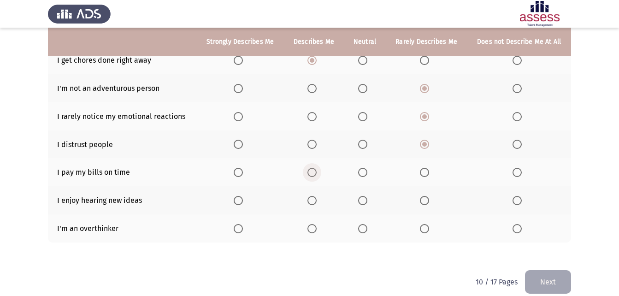
click at [311, 170] on input "Select an option" at bounding box center [311, 172] width 9 height 9
click at [242, 199] on span "Select an option" at bounding box center [238, 200] width 9 height 9
click at [242, 199] on input "Select an option" at bounding box center [238, 200] width 9 height 9
click at [242, 229] on span "Select an option" at bounding box center [238, 228] width 9 height 9
click at [242, 229] on input "Select an option" at bounding box center [238, 228] width 9 height 9
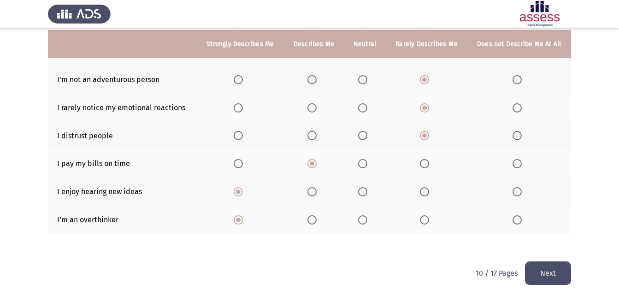
scroll to position [195, 0]
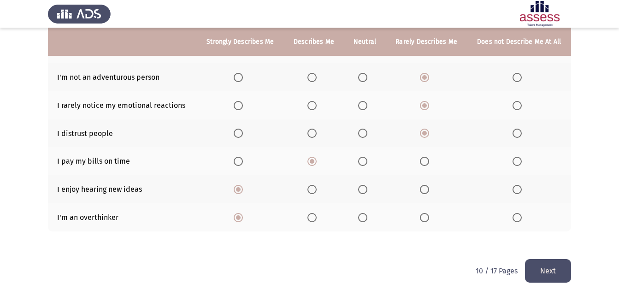
click at [546, 268] on button "Next" at bounding box center [548, 271] width 46 height 24
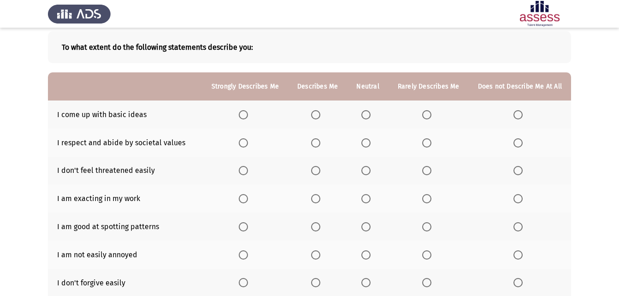
scroll to position [92, 0]
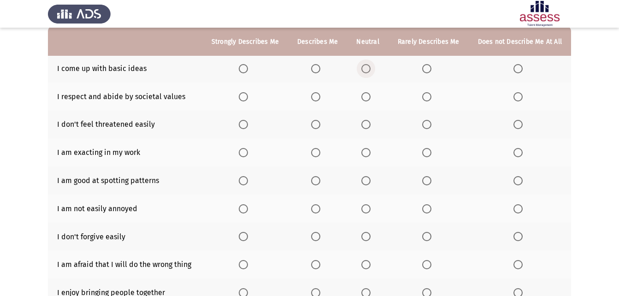
click at [371, 72] on span "Select an option" at bounding box center [365, 68] width 9 height 9
click at [371, 72] on input "Select an option" at bounding box center [365, 68] width 9 height 9
click at [367, 100] on span "Select an option" at bounding box center [365, 96] width 9 height 9
click at [367, 100] on input "Select an option" at bounding box center [365, 96] width 9 height 9
click at [319, 125] on span "Select an option" at bounding box center [315, 124] width 9 height 9
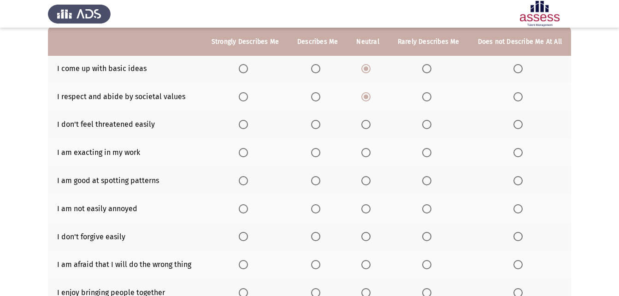
click at [319, 125] on input "Select an option" at bounding box center [315, 124] width 9 height 9
click at [248, 155] on span "Select an option" at bounding box center [243, 152] width 9 height 9
click at [248, 155] on input "Select an option" at bounding box center [243, 152] width 9 height 9
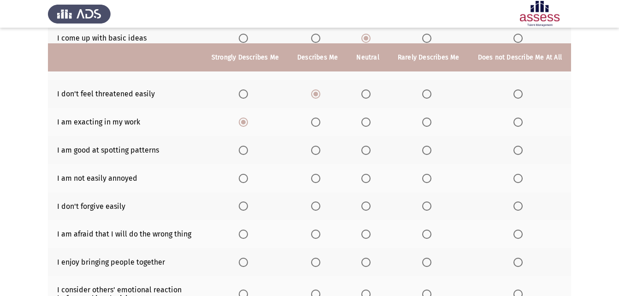
scroll to position [138, 0]
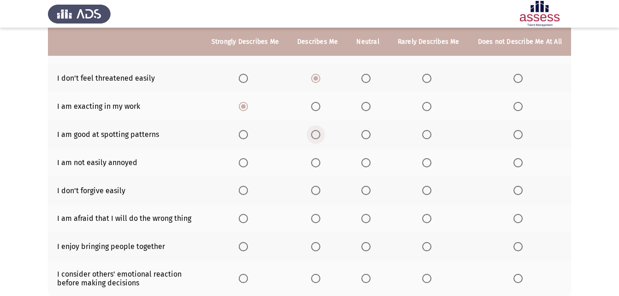
click at [318, 137] on span "Select an option" at bounding box center [315, 134] width 9 height 9
click at [318, 137] on input "Select an option" at bounding box center [315, 134] width 9 height 9
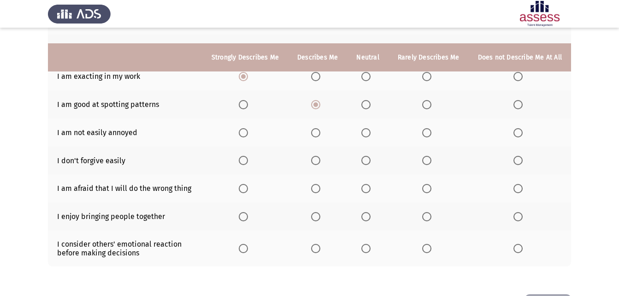
scroll to position [184, 0]
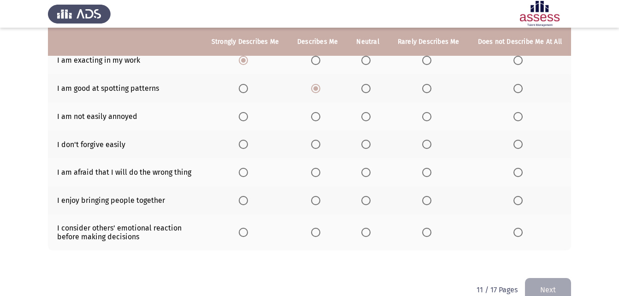
click at [252, 116] on label "Select an option" at bounding box center [245, 116] width 13 height 9
click at [248, 116] on input "Select an option" at bounding box center [243, 116] width 9 height 9
click at [367, 146] on span "Select an option" at bounding box center [365, 144] width 9 height 9
click at [367, 146] on input "Select an option" at bounding box center [365, 144] width 9 height 9
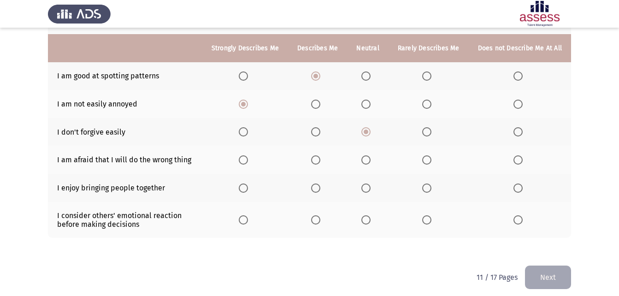
scroll to position [203, 0]
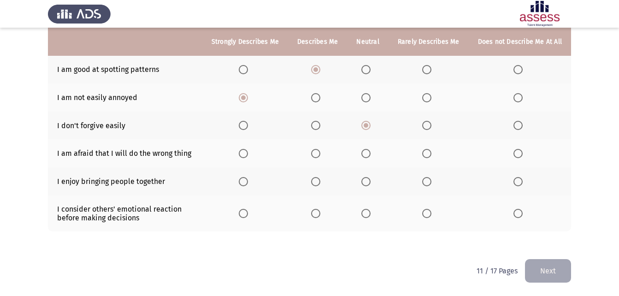
click at [248, 154] on span "Select an option" at bounding box center [243, 153] width 9 height 9
click at [248, 154] on input "Select an option" at bounding box center [243, 153] width 9 height 9
click at [244, 181] on span "Select an option" at bounding box center [243, 181] width 9 height 9
click at [244, 181] on input "Select an option" at bounding box center [243, 181] width 9 height 9
click at [248, 212] on span "Select an option" at bounding box center [243, 213] width 9 height 9
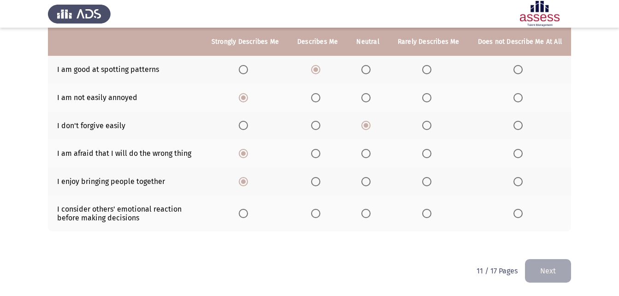
click at [248, 212] on input "Select an option" at bounding box center [243, 213] width 9 height 9
click at [558, 266] on button "Next" at bounding box center [548, 271] width 46 height 24
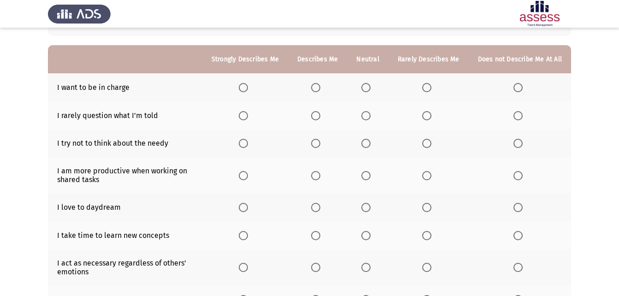
scroll to position [92, 0]
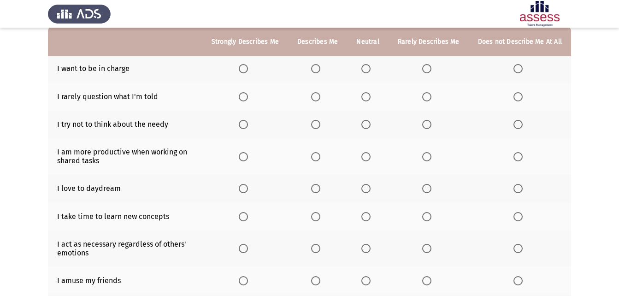
click at [319, 69] on span "Select an option" at bounding box center [315, 68] width 9 height 9
click at [319, 69] on input "Select an option" at bounding box center [315, 68] width 9 height 9
click at [431, 95] on span "Select an option" at bounding box center [426, 96] width 9 height 9
click at [431, 95] on input "Select an option" at bounding box center [426, 96] width 9 height 9
click at [517, 127] on span "Select an option" at bounding box center [517, 124] width 9 height 9
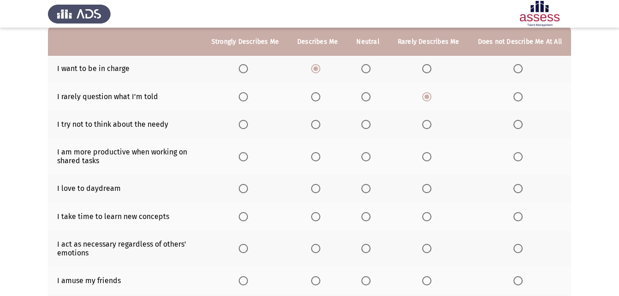
click at [517, 127] on input "Select an option" at bounding box center [517, 124] width 9 height 9
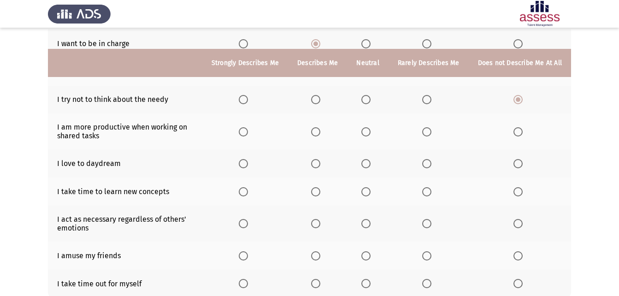
scroll to position [138, 0]
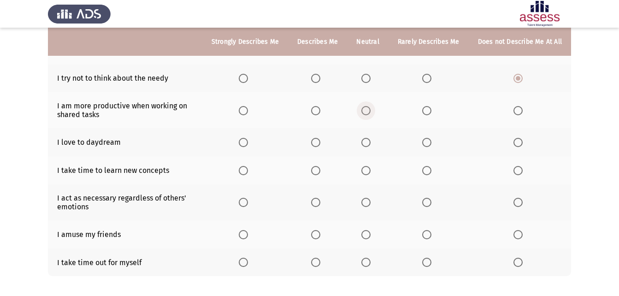
click at [368, 109] on span "Select an option" at bounding box center [365, 110] width 9 height 9
click at [368, 109] on input "Select an option" at bounding box center [365, 110] width 9 height 9
click at [320, 145] on span "Select an option" at bounding box center [315, 142] width 9 height 9
click at [320, 145] on input "Select an option" at bounding box center [315, 142] width 9 height 9
click at [248, 171] on span "Select an option" at bounding box center [243, 170] width 9 height 9
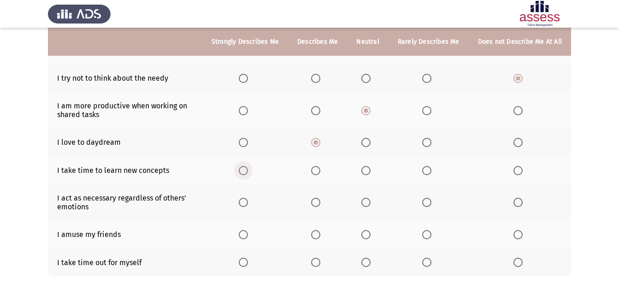
click at [248, 171] on input "Select an option" at bounding box center [243, 170] width 9 height 9
click at [366, 202] on span "Select an option" at bounding box center [365, 202] width 9 height 9
click at [366, 202] on input "Select an option" at bounding box center [365, 202] width 9 height 9
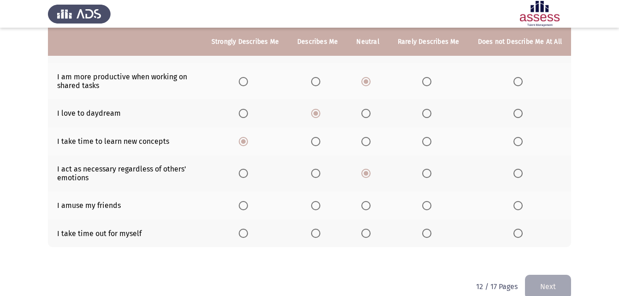
scroll to position [183, 0]
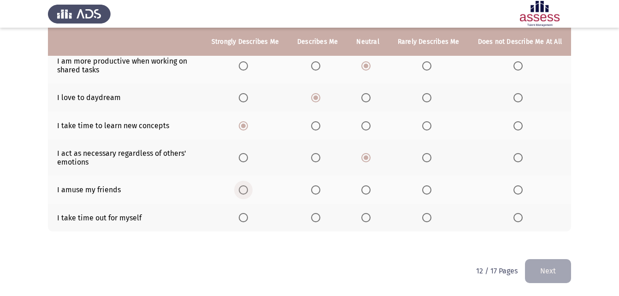
click at [248, 189] on span "Select an option" at bounding box center [243, 189] width 9 height 9
click at [248, 189] on input "Select an option" at bounding box center [243, 189] width 9 height 9
click at [247, 220] on span "Select an option" at bounding box center [243, 217] width 9 height 9
click at [247, 220] on input "Select an option" at bounding box center [243, 217] width 9 height 9
click at [317, 218] on span "Select an option" at bounding box center [315, 217] width 9 height 9
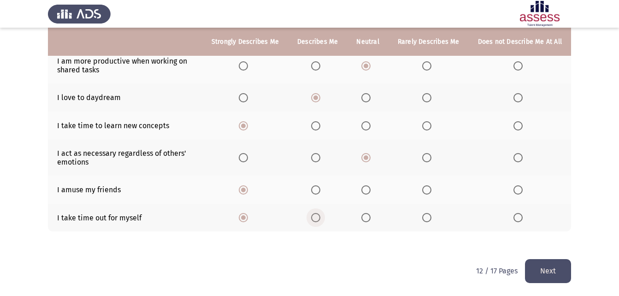
click at [317, 218] on input "Select an option" at bounding box center [315, 217] width 9 height 9
click at [550, 275] on button "Next" at bounding box center [548, 271] width 46 height 24
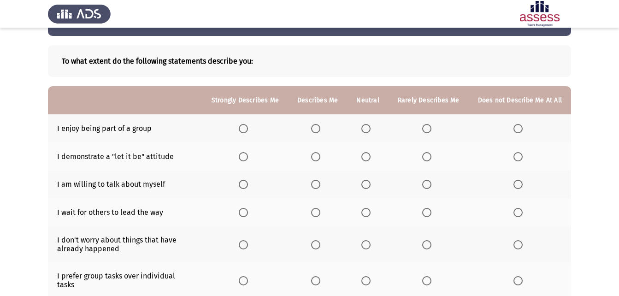
scroll to position [46, 0]
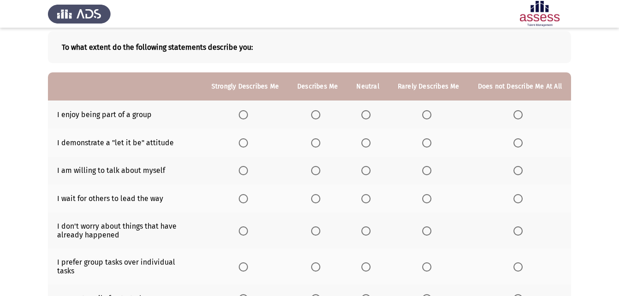
click at [315, 112] on span "Select an option" at bounding box center [315, 114] width 9 height 9
click at [315, 112] on input "Select an option" at bounding box center [315, 114] width 9 height 9
click at [367, 145] on span "Select an option" at bounding box center [365, 142] width 9 height 9
click at [367, 145] on input "Select an option" at bounding box center [365, 142] width 9 height 9
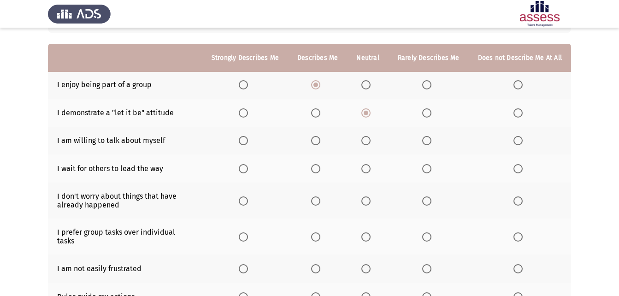
scroll to position [92, 0]
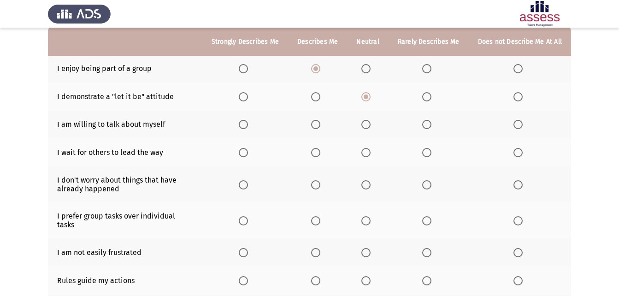
click at [371, 124] on span "Select an option" at bounding box center [365, 124] width 9 height 9
click at [371, 124] on input "Select an option" at bounding box center [365, 124] width 9 height 9
click at [371, 153] on span "Select an option" at bounding box center [365, 152] width 9 height 9
click at [371, 153] on input "Select an option" at bounding box center [365, 152] width 9 height 9
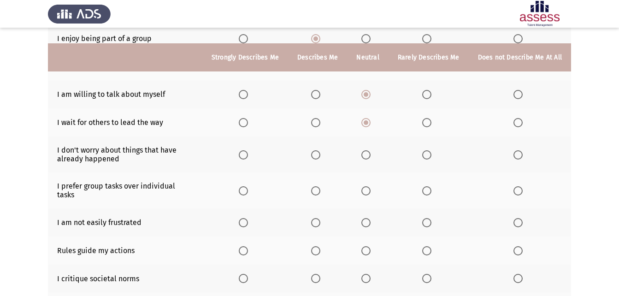
scroll to position [138, 0]
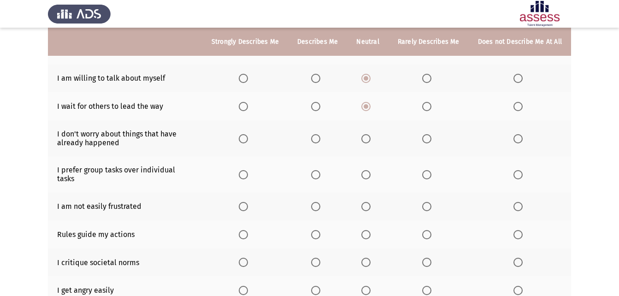
click at [520, 141] on span "Select an option" at bounding box center [517, 138] width 9 height 9
click at [520, 141] on input "Select an option" at bounding box center [517, 138] width 9 height 9
click at [431, 172] on span "Select an option" at bounding box center [426, 174] width 9 height 9
click at [431, 172] on input "Select an option" at bounding box center [426, 174] width 9 height 9
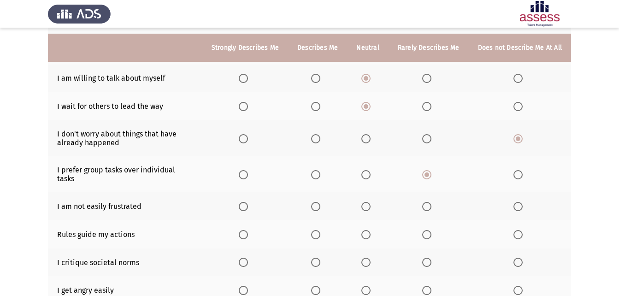
scroll to position [184, 0]
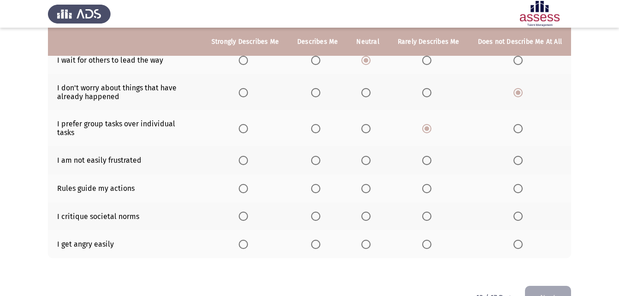
click at [320, 156] on span "Select an option" at bounding box center [315, 160] width 9 height 9
click at [320, 156] on input "Select an option" at bounding box center [315, 160] width 9 height 9
click at [371, 184] on span "Select an option" at bounding box center [365, 188] width 9 height 9
click at [371, 184] on input "Select an option" at bounding box center [365, 188] width 9 height 9
click at [369, 212] on span "Select an option" at bounding box center [365, 216] width 9 height 9
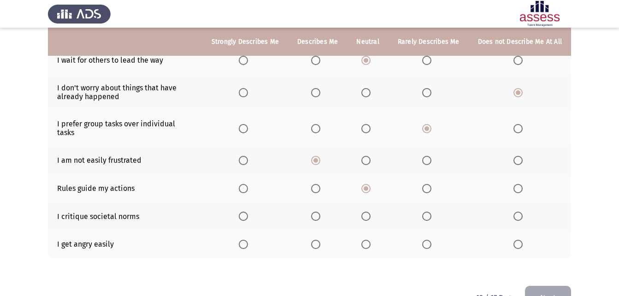
click at [369, 212] on input "Select an option" at bounding box center [365, 216] width 9 height 9
click at [520, 240] on span "Select an option" at bounding box center [517, 244] width 9 height 9
click at [520, 240] on input "Select an option" at bounding box center [517, 244] width 9 height 9
click at [539, 286] on button "Next" at bounding box center [548, 298] width 46 height 24
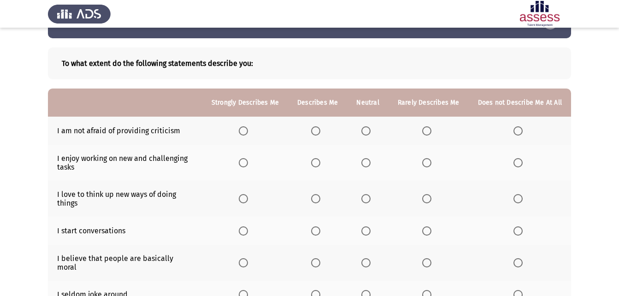
scroll to position [46, 0]
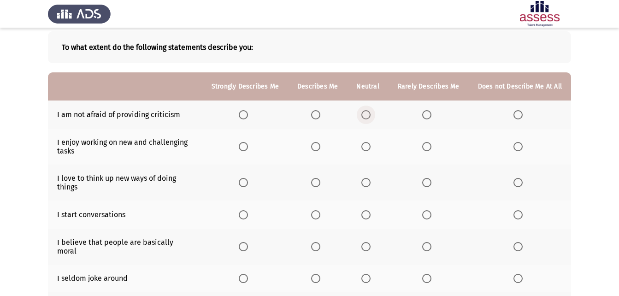
click at [370, 111] on span "Select an option" at bounding box center [365, 114] width 9 height 9
click at [370, 111] on input "Select an option" at bounding box center [365, 114] width 9 height 9
click at [320, 113] on span "Select an option" at bounding box center [315, 114] width 9 height 9
click at [320, 113] on input "Select an option" at bounding box center [315, 114] width 9 height 9
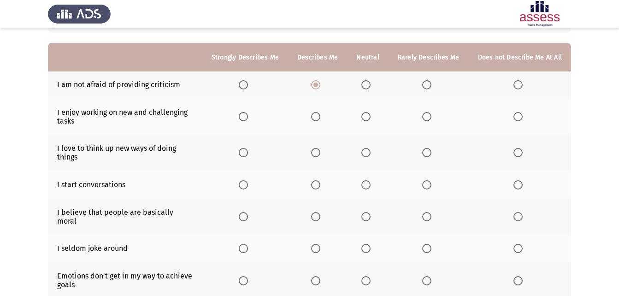
scroll to position [92, 0]
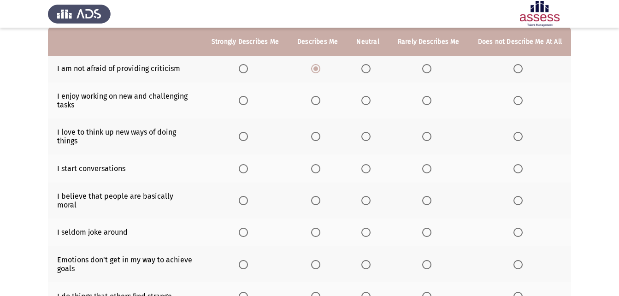
click at [248, 98] on span "Select an option" at bounding box center [243, 100] width 9 height 9
click at [248, 98] on input "Select an option" at bounding box center [243, 100] width 9 height 9
click at [246, 137] on span "Select an option" at bounding box center [243, 136] width 9 height 9
click at [246, 137] on input "Select an option" at bounding box center [243, 136] width 9 height 9
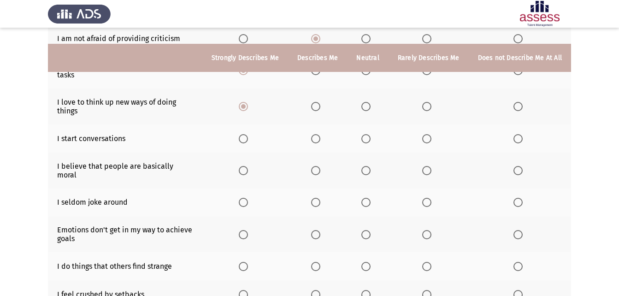
scroll to position [138, 0]
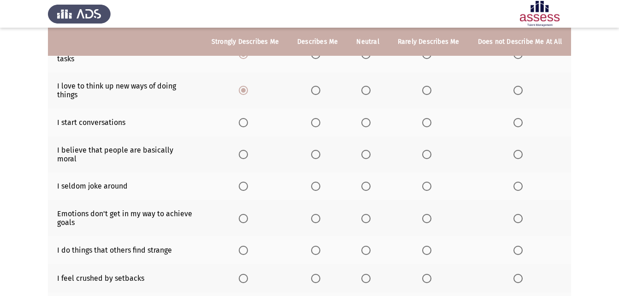
click at [367, 122] on span "Select an option" at bounding box center [365, 122] width 9 height 9
click at [367, 122] on input "Select an option" at bounding box center [365, 122] width 9 height 9
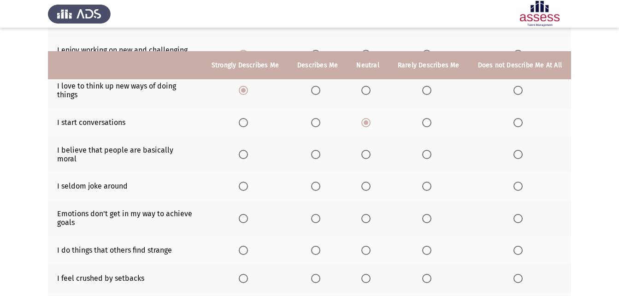
scroll to position [184, 0]
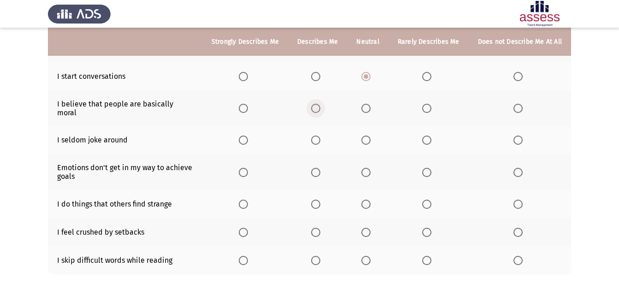
click at [320, 107] on span "Select an option" at bounding box center [315, 108] width 9 height 9
click at [320, 107] on input "Select an option" at bounding box center [315, 108] width 9 height 9
click at [430, 136] on span "Select an option" at bounding box center [426, 140] width 9 height 9
click at [430, 136] on input "Select an option" at bounding box center [426, 140] width 9 height 9
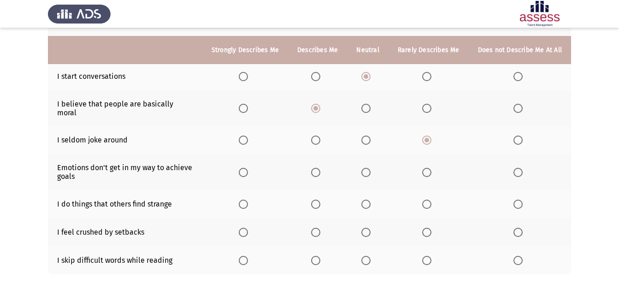
scroll to position [219, 0]
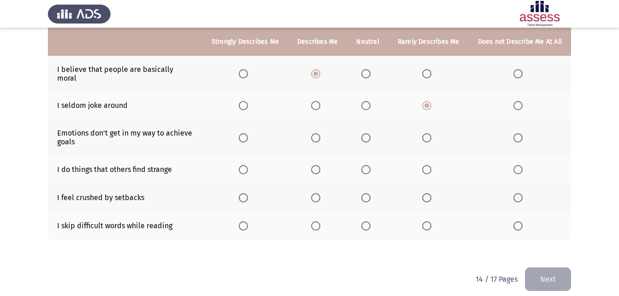
click at [319, 133] on span "Select an option" at bounding box center [315, 137] width 9 height 9
click at [319, 133] on input "Select an option" at bounding box center [315, 137] width 9 height 9
click at [368, 165] on span "Select an option" at bounding box center [365, 169] width 9 height 9
click at [368, 165] on input "Select an option" at bounding box center [365, 169] width 9 height 9
click at [319, 193] on span "Select an option" at bounding box center [315, 197] width 9 height 9
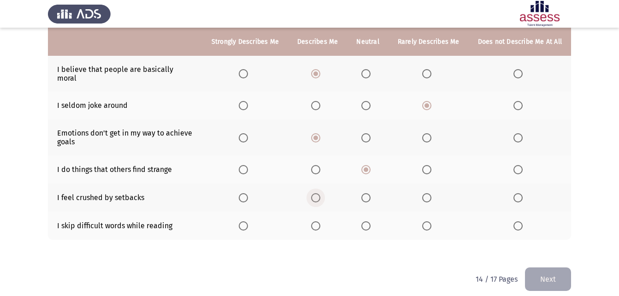
click at [319, 193] on input "Select an option" at bounding box center [315, 197] width 9 height 9
click at [521, 221] on span "Select an option" at bounding box center [517, 225] width 9 height 9
click at [521, 221] on input "Select an option" at bounding box center [517, 225] width 9 height 9
click at [546, 267] on button "Next" at bounding box center [548, 279] width 46 height 24
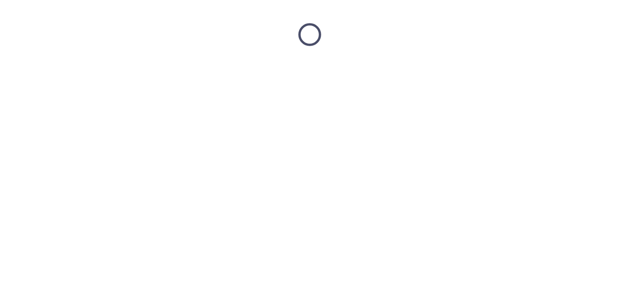
scroll to position [0, 0]
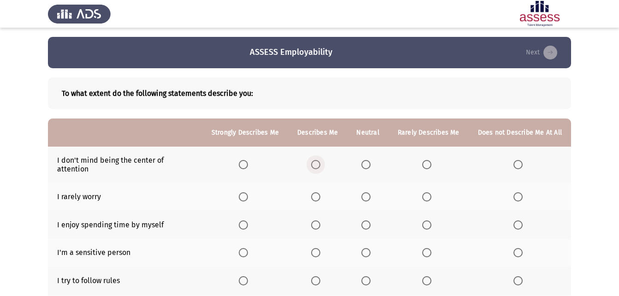
click at [318, 163] on span "Select an option" at bounding box center [315, 164] width 9 height 9
click at [318, 163] on input "Select an option" at bounding box center [315, 164] width 9 height 9
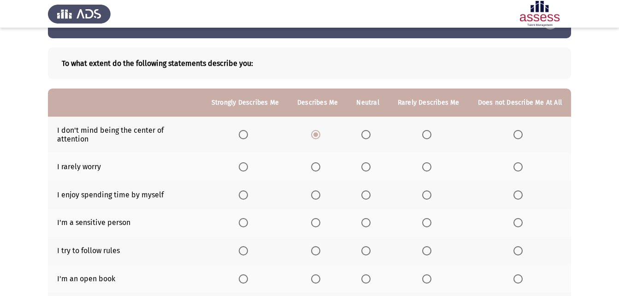
scroll to position [46, 0]
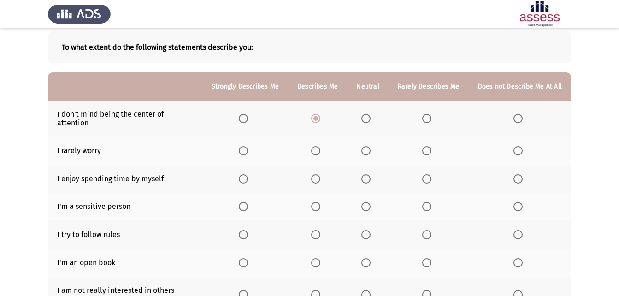
click at [431, 146] on span "Select an option" at bounding box center [426, 150] width 9 height 9
click at [431, 146] on input "Select an option" at bounding box center [426, 150] width 9 height 9
click at [315, 174] on span "Select an option" at bounding box center [315, 178] width 9 height 9
click at [315, 174] on input "Select an option" at bounding box center [315, 178] width 9 height 9
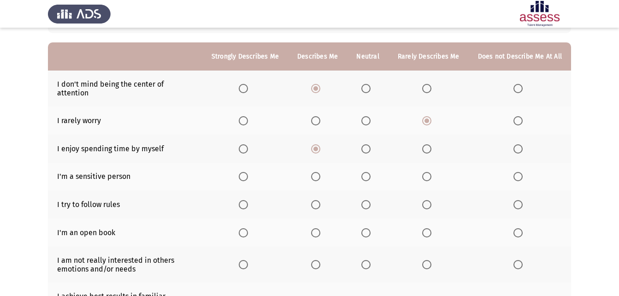
scroll to position [92, 0]
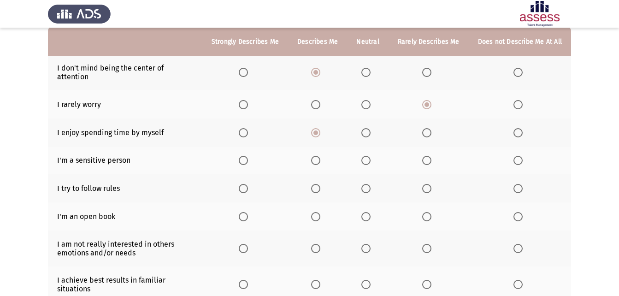
click at [365, 156] on span "Select an option" at bounding box center [365, 160] width 9 height 9
click at [365, 156] on input "Select an option" at bounding box center [365, 160] width 9 height 9
click at [320, 184] on span "Select an option" at bounding box center [315, 188] width 9 height 9
click at [320, 184] on input "Select an option" at bounding box center [315, 188] width 9 height 9
click at [425, 212] on span "Select an option" at bounding box center [426, 216] width 9 height 9
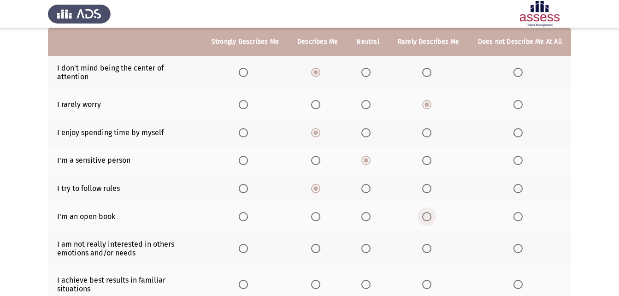
click at [425, 212] on input "Select an option" at bounding box center [426, 216] width 9 height 9
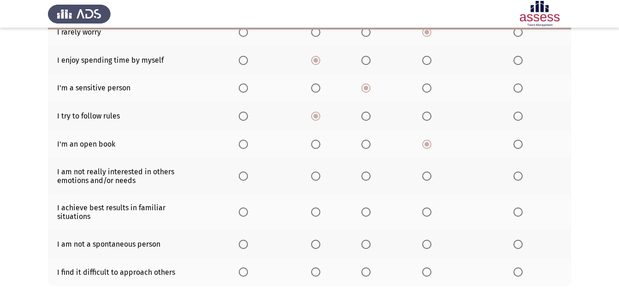
scroll to position [184, 0]
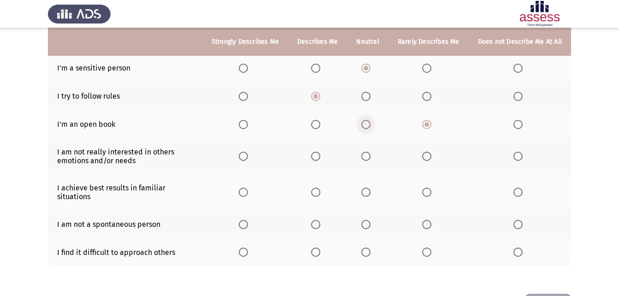
click at [371, 120] on span "Select an option" at bounding box center [365, 124] width 9 height 9
click at [371, 120] on input "Select an option" at bounding box center [365, 124] width 9 height 9
click at [430, 152] on span "Select an option" at bounding box center [426, 156] width 9 height 9
click at [430, 152] on input "Select an option" at bounding box center [426, 156] width 9 height 9
click at [316, 192] on span "Select an option" at bounding box center [316, 192] width 0 height 0
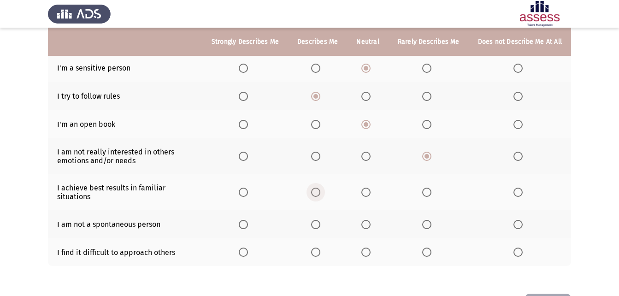
click at [319, 188] on input "Select an option" at bounding box center [315, 192] width 9 height 9
click at [431, 220] on span "Select an option" at bounding box center [426, 224] width 9 height 9
click at [431, 220] on input "Select an option" at bounding box center [426, 224] width 9 height 9
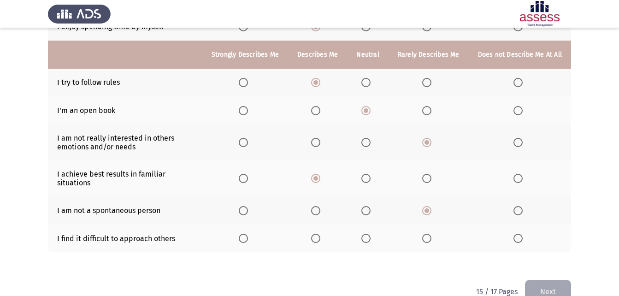
scroll to position [211, 0]
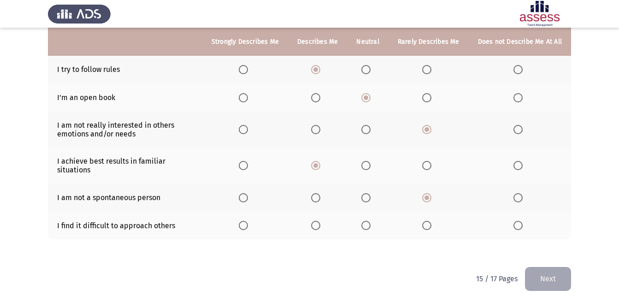
click at [247, 221] on span "Select an option" at bounding box center [243, 225] width 9 height 9
click at [247, 221] on input "Select an option" at bounding box center [243, 225] width 9 height 9
click at [556, 267] on button "Next" at bounding box center [548, 279] width 46 height 24
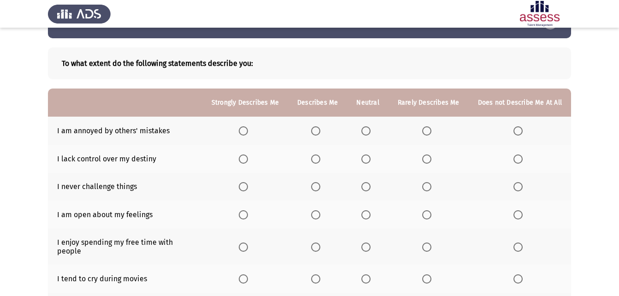
scroll to position [46, 0]
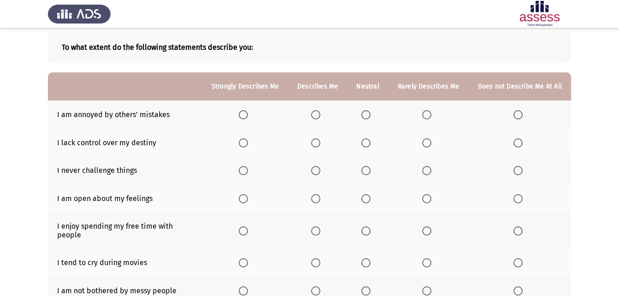
click at [320, 111] on span "Select an option" at bounding box center [315, 114] width 9 height 9
click at [320, 111] on input "Select an option" at bounding box center [315, 114] width 9 height 9
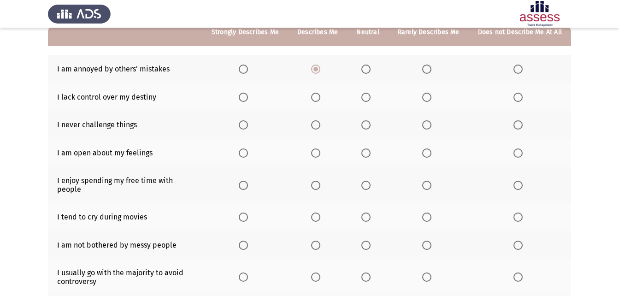
scroll to position [92, 0]
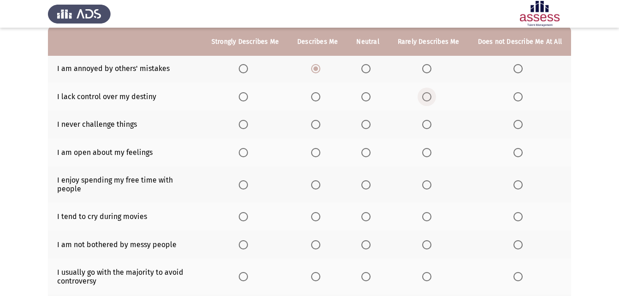
click at [428, 97] on span "Select an option" at bounding box center [426, 96] width 9 height 9
click at [428, 97] on input "Select an option" at bounding box center [426, 96] width 9 height 9
click at [428, 126] on span "Select an option" at bounding box center [426, 124] width 9 height 9
click at [428, 126] on input "Select an option" at bounding box center [426, 124] width 9 height 9
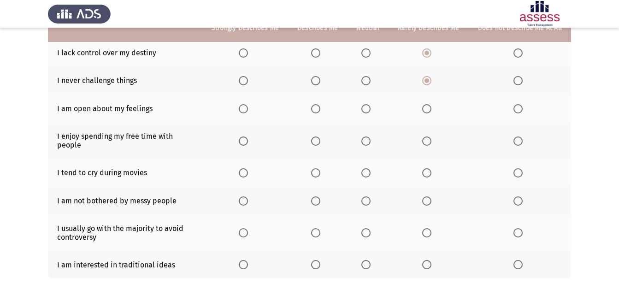
scroll to position [138, 0]
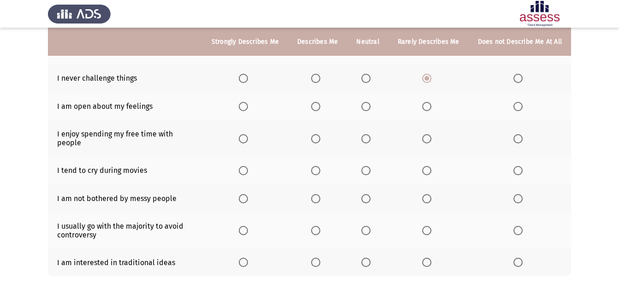
click at [424, 104] on span "Select an option" at bounding box center [426, 106] width 9 height 9
click at [424, 104] on input "Select an option" at bounding box center [426, 106] width 9 height 9
click at [366, 106] on span "Select an option" at bounding box center [366, 106] width 0 height 0
click at [368, 106] on input "Select an option" at bounding box center [365, 106] width 9 height 9
click at [248, 134] on span "Select an option" at bounding box center [243, 138] width 9 height 9
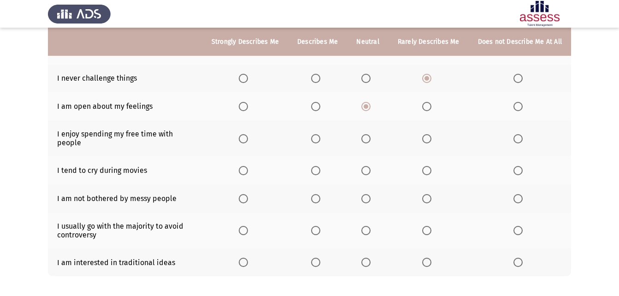
click at [248, 134] on input "Select an option" at bounding box center [243, 138] width 9 height 9
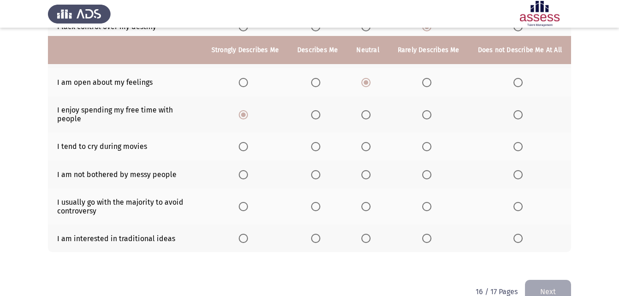
scroll to position [175, 0]
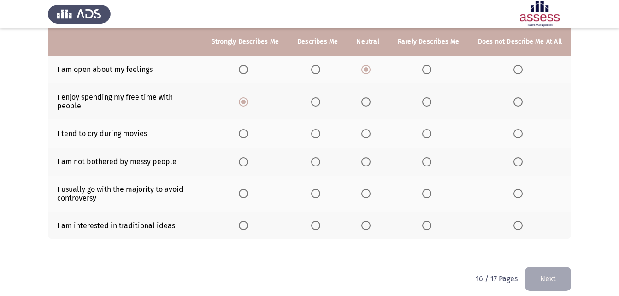
click at [365, 129] on span "Select an option" at bounding box center [365, 133] width 9 height 9
click at [365, 129] on input "Select an option" at bounding box center [365, 133] width 9 height 9
click at [368, 157] on span "Select an option" at bounding box center [365, 161] width 9 height 9
click at [368, 157] on input "Select an option" at bounding box center [365, 161] width 9 height 9
click at [430, 190] on span "Select an option" at bounding box center [426, 193] width 9 height 9
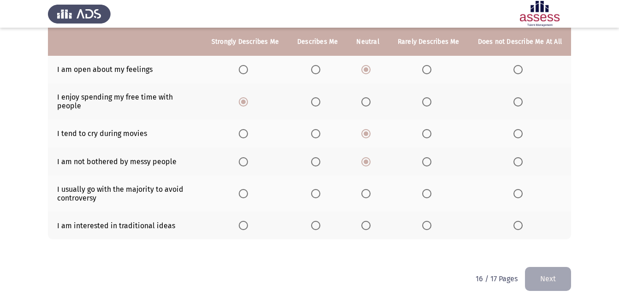
click at [430, 190] on input "Select an option" at bounding box center [426, 193] width 9 height 9
click at [425, 221] on span "Select an option" at bounding box center [426, 225] width 9 height 9
click at [425, 221] on input "Select an option" at bounding box center [426, 225] width 9 height 9
click at [552, 267] on button "Next" at bounding box center [548, 279] width 46 height 24
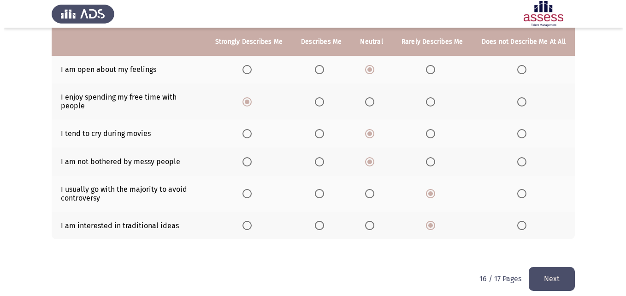
scroll to position [0, 0]
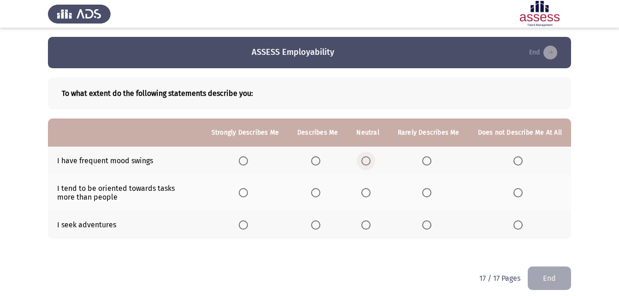
click at [371, 159] on span "Select an option" at bounding box center [365, 160] width 9 height 9
click at [371, 159] on input "Select an option" at bounding box center [365, 160] width 9 height 9
click at [370, 193] on span "Select an option" at bounding box center [365, 192] width 9 height 9
click at [370, 193] on input "Select an option" at bounding box center [365, 192] width 9 height 9
click at [316, 225] on span "Select an option" at bounding box center [316, 225] width 0 height 0
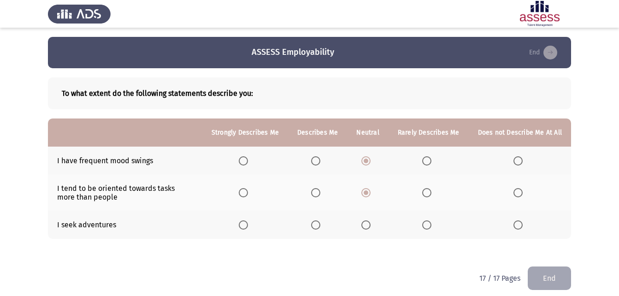
click at [319, 225] on input "Select an option" at bounding box center [315, 224] width 9 height 9
click at [555, 269] on button "End" at bounding box center [549, 278] width 43 height 24
